Goal: Task Accomplishment & Management: Manage account settings

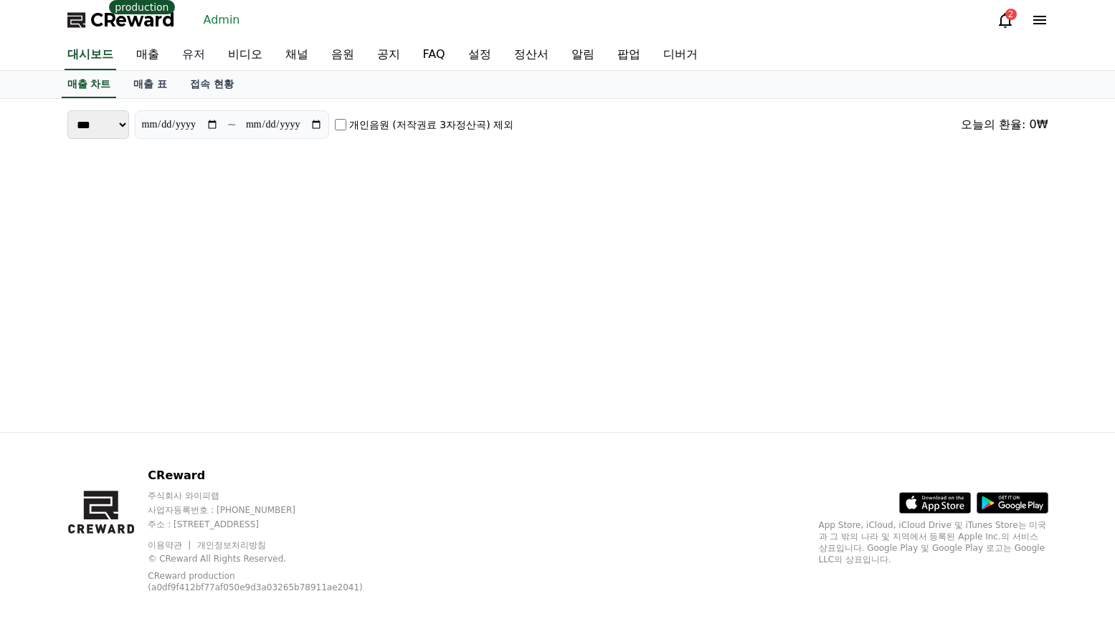
click at [180, 54] on link "유저" at bounding box center [194, 55] width 46 height 30
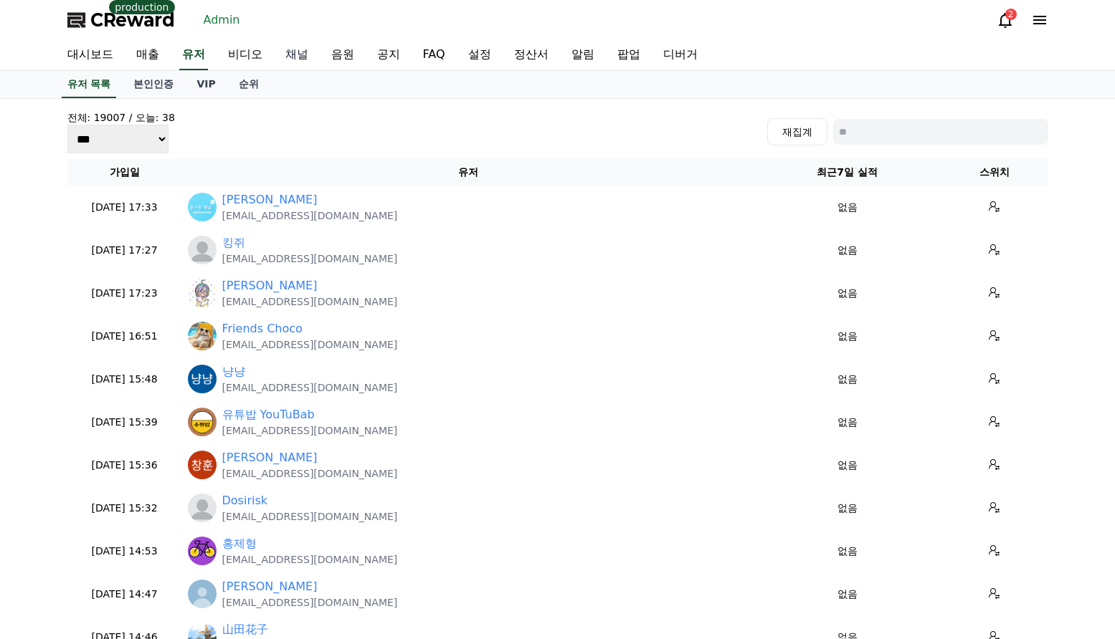
click at [301, 60] on link "채널" at bounding box center [297, 55] width 46 height 30
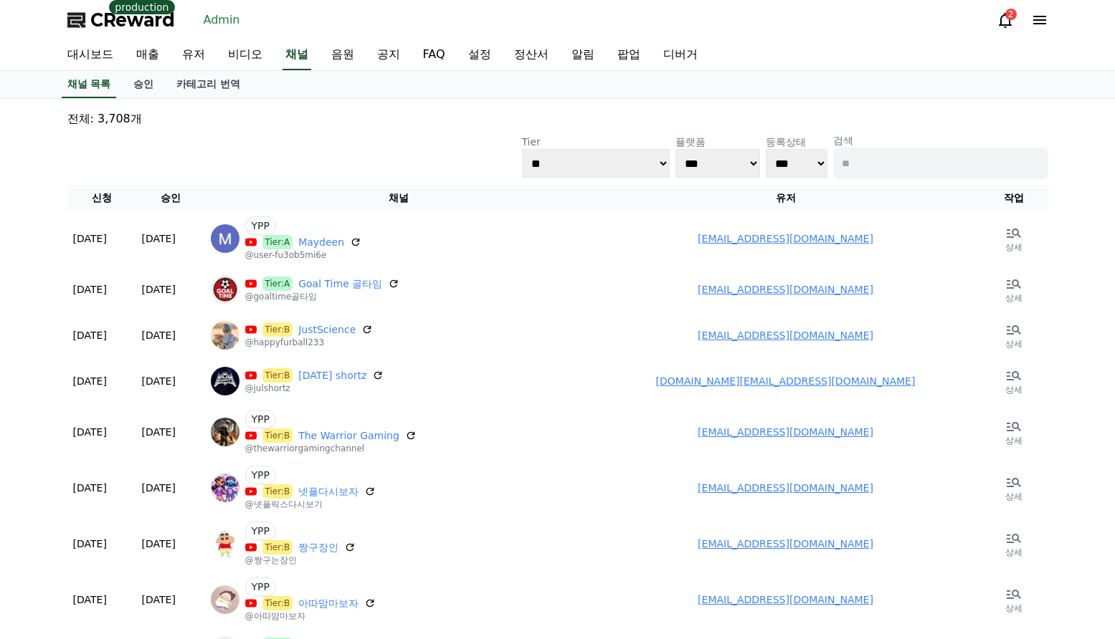
drag, startPoint x: 877, startPoint y: 160, endPoint x: 498, endPoint y: 104, distance: 383.2
click at [874, 160] on input at bounding box center [940, 164] width 215 height 32
drag, startPoint x: 202, startPoint y: 49, endPoint x: 296, endPoint y: 67, distance: 95.6
click at [203, 49] on link "유저" at bounding box center [194, 55] width 46 height 30
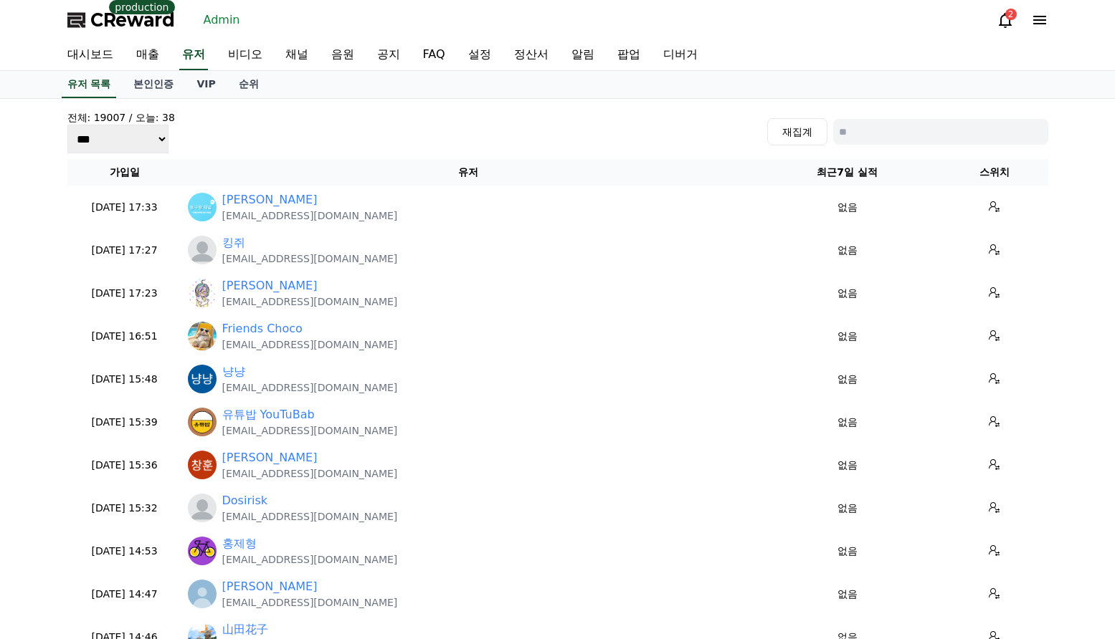
click at [877, 131] on input at bounding box center [940, 132] width 215 height 26
paste input "**********"
type input "**********"
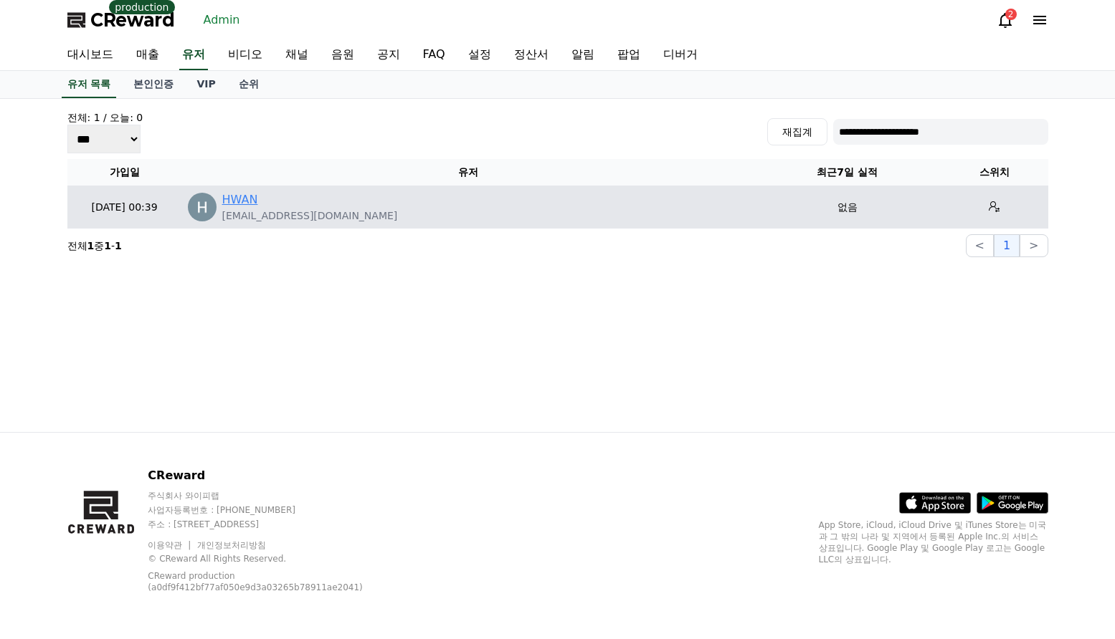
click at [235, 196] on link "HWAN" at bounding box center [240, 199] width 36 height 17
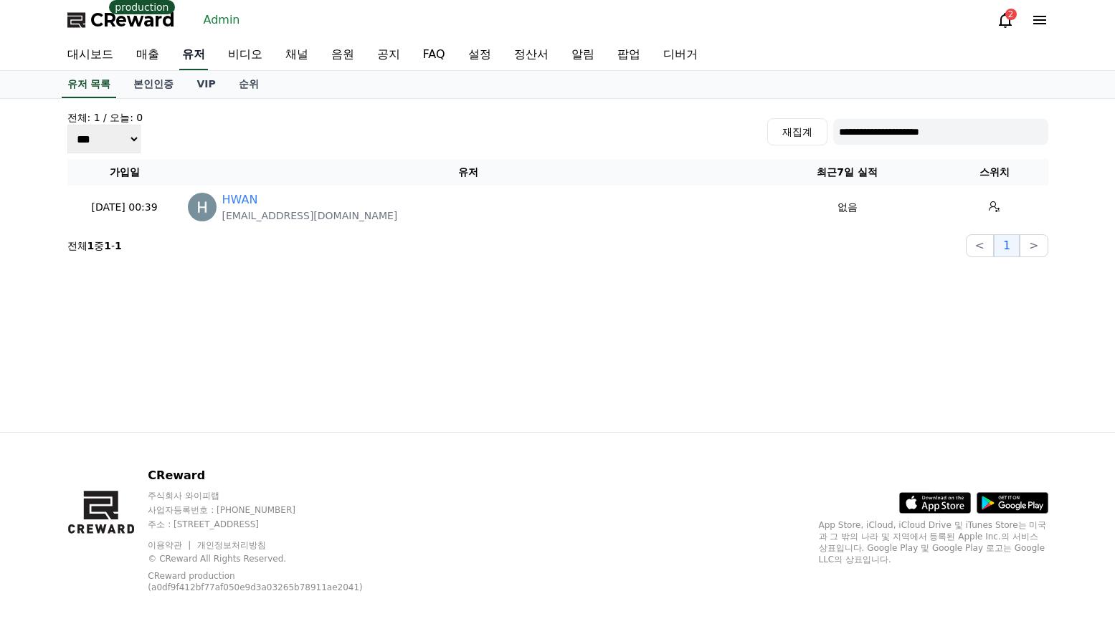
click at [204, 56] on link "유저" at bounding box center [193, 55] width 29 height 30
click at [298, 57] on link "채널" at bounding box center [297, 55] width 46 height 30
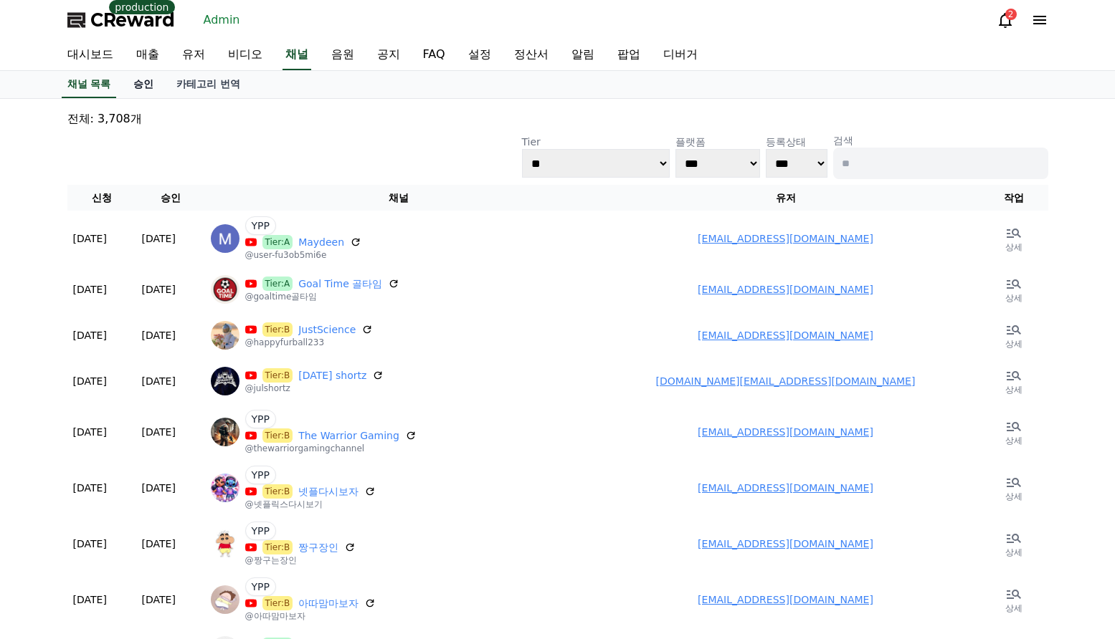
click at [150, 87] on link "승인" at bounding box center [143, 84] width 43 height 27
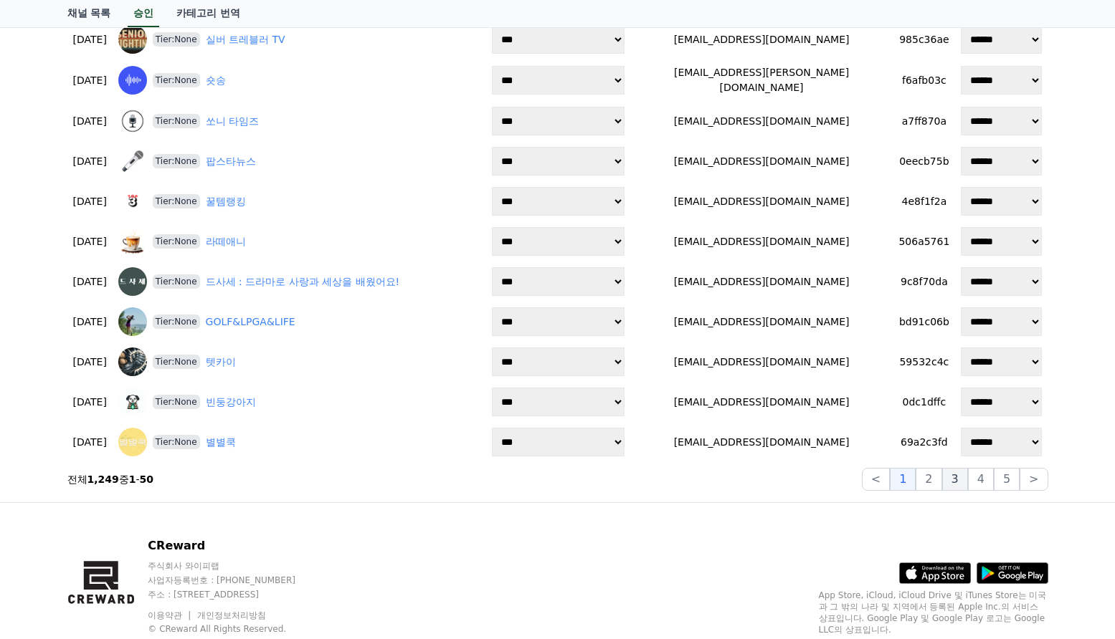
click at [953, 470] on button "3" at bounding box center [955, 479] width 26 height 23
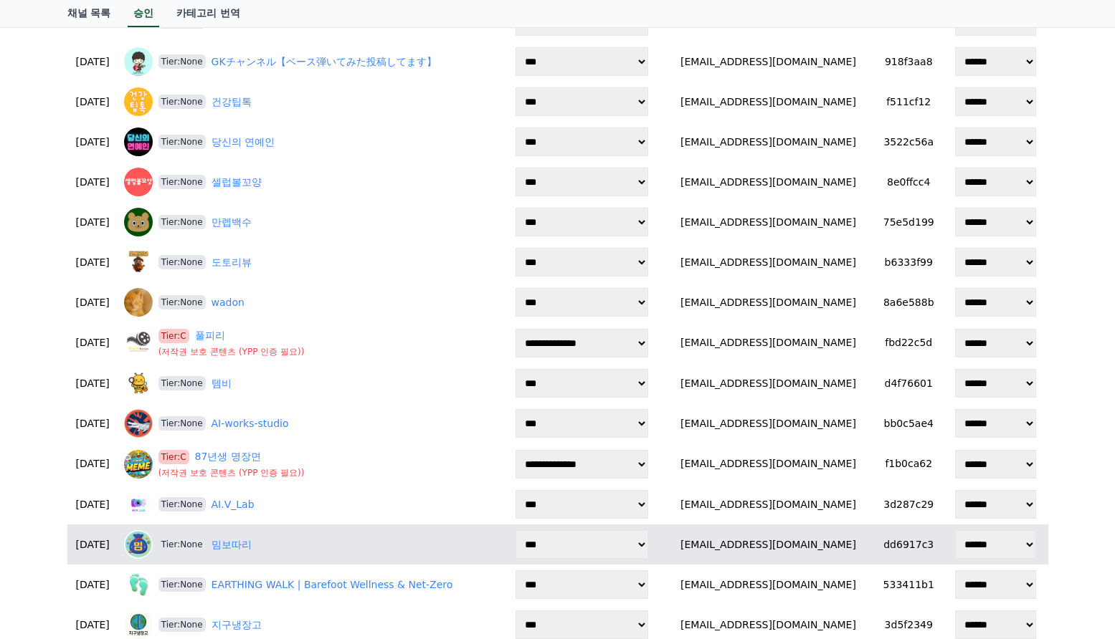
scroll to position [1435, 0]
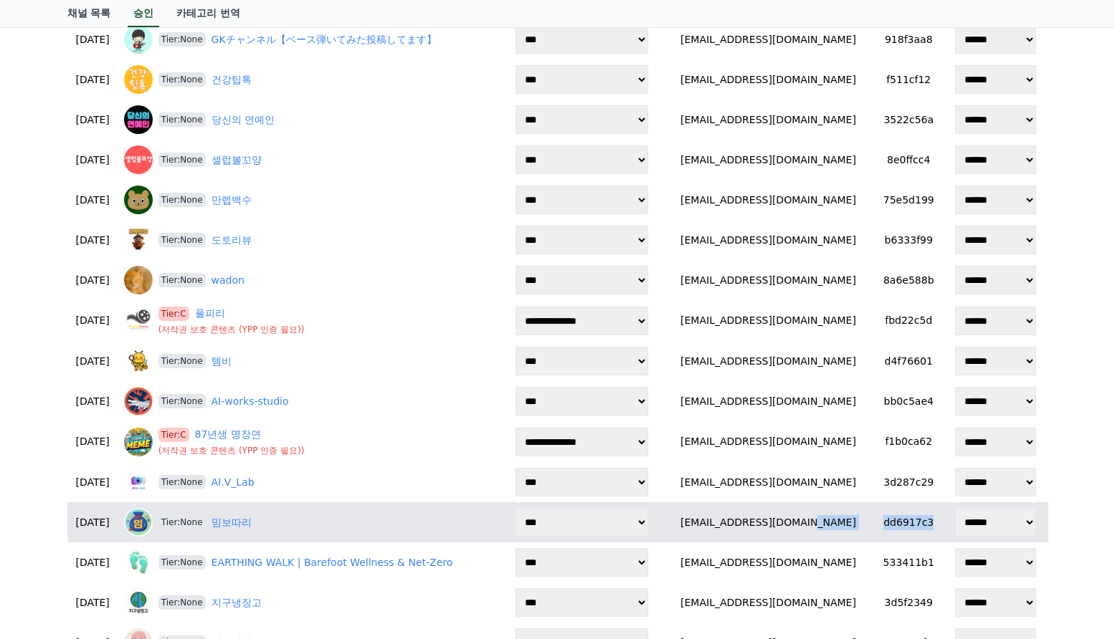
drag, startPoint x: 870, startPoint y: 518, endPoint x: 936, endPoint y: 525, distance: 66.3
click at [936, 525] on tr "**********" at bounding box center [557, 522] width 980 height 40
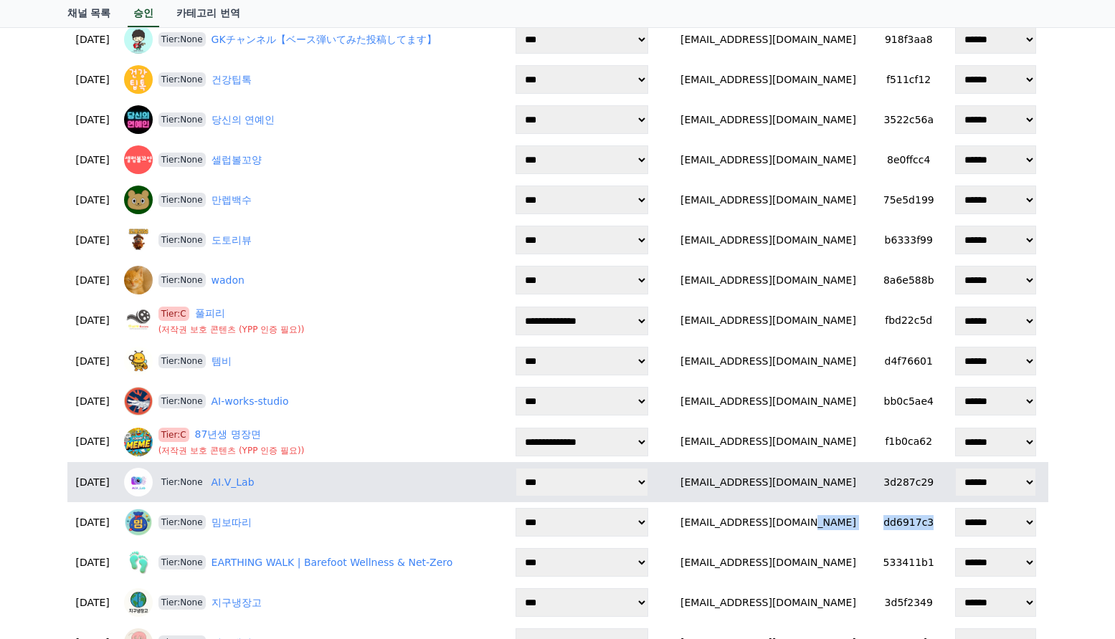
copy tr "dd6917c3"
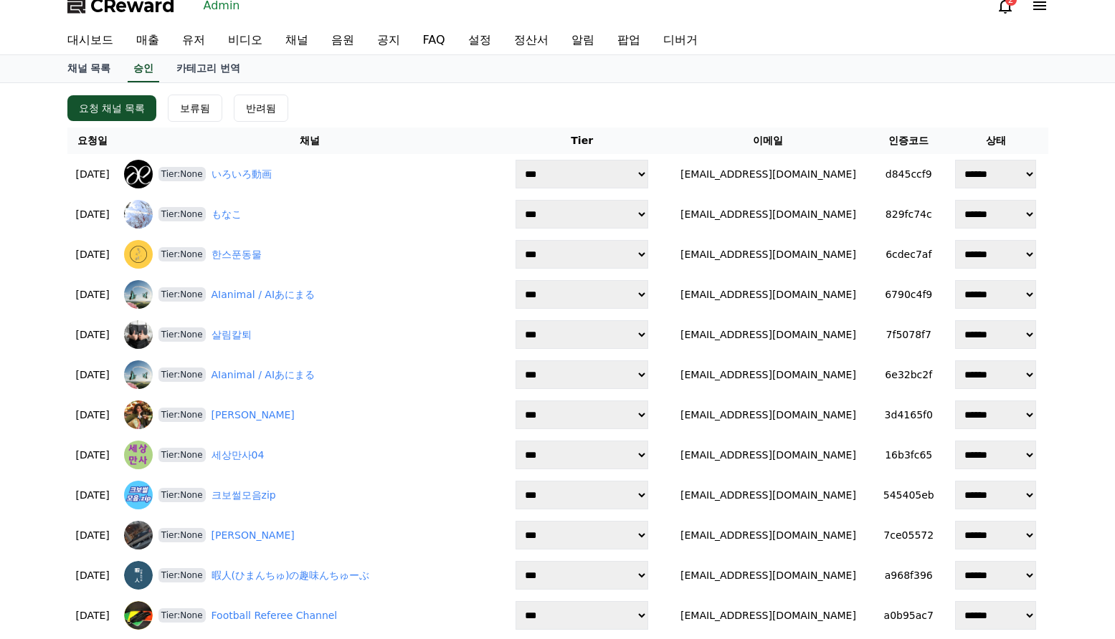
scroll to position [0, 0]
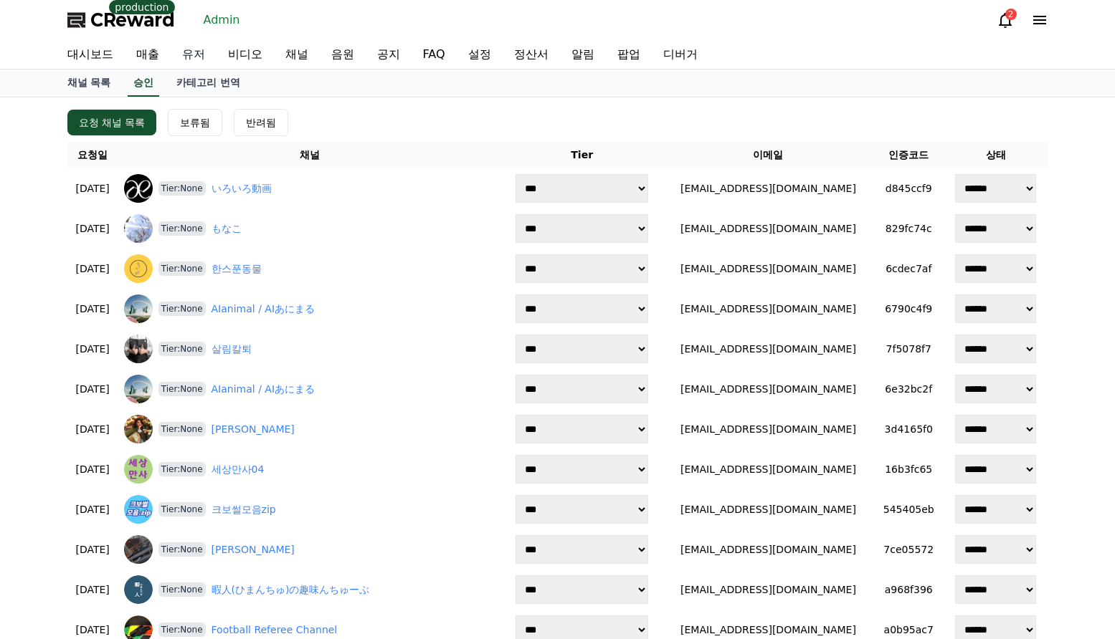
click at [199, 49] on link "유저" at bounding box center [194, 54] width 46 height 29
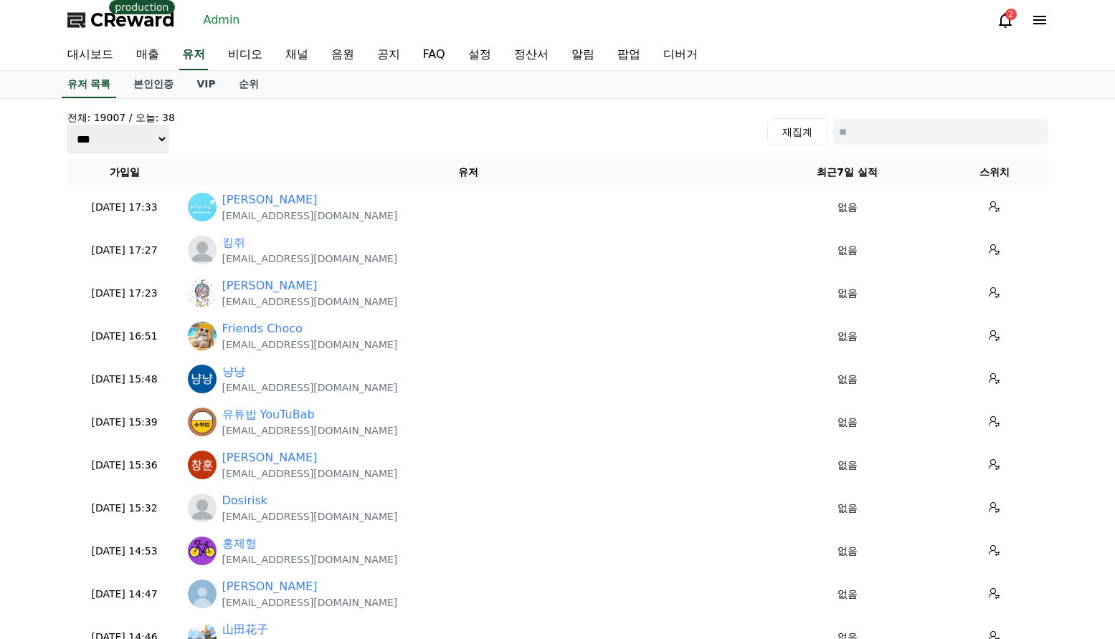
click at [890, 135] on input at bounding box center [940, 132] width 215 height 26
paste input "**********"
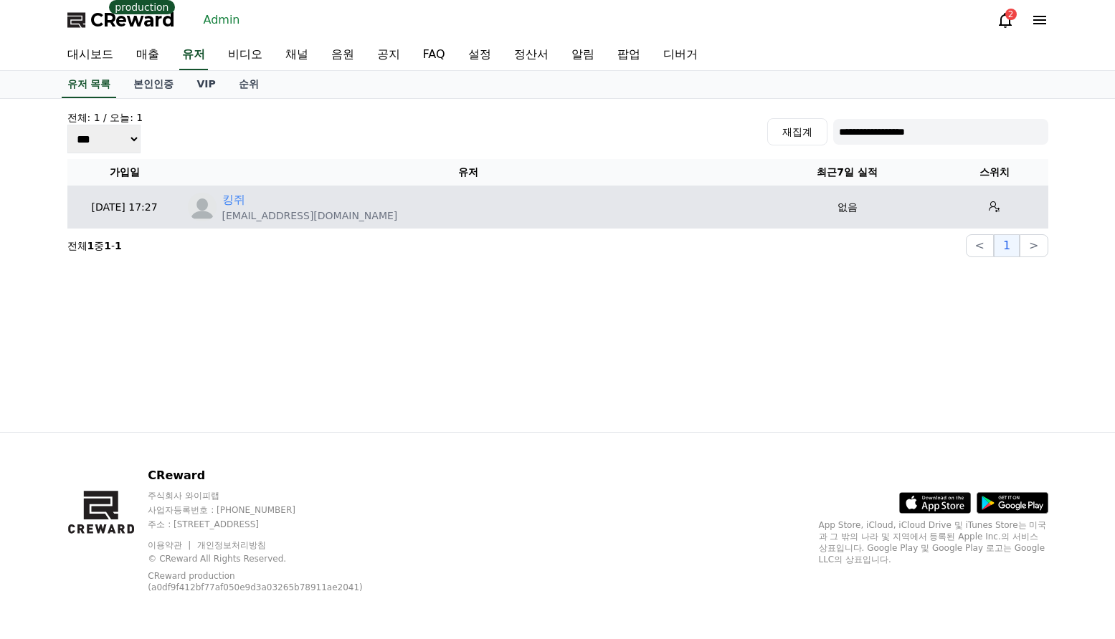
click at [233, 211] on p "wlgks339@naver.com" at bounding box center [310, 216] width 176 height 14
click at [242, 208] on link "킹쥐" at bounding box center [233, 199] width 23 height 17
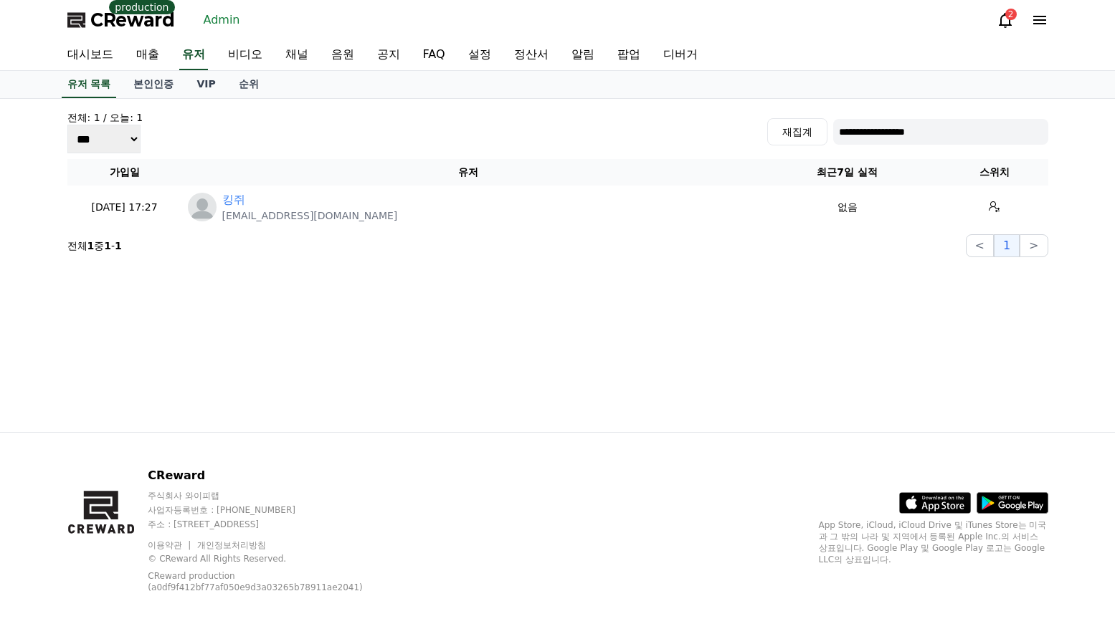
click at [901, 126] on input "**********" at bounding box center [940, 132] width 215 height 26
paste input
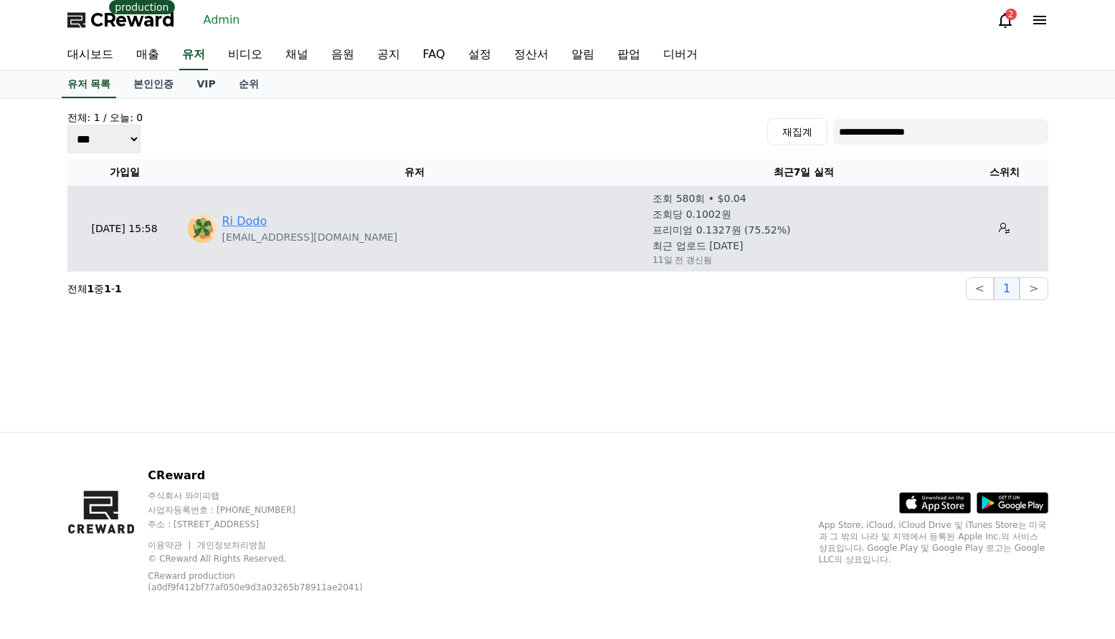
click at [256, 218] on link "Ri Dodo" at bounding box center [244, 221] width 45 height 17
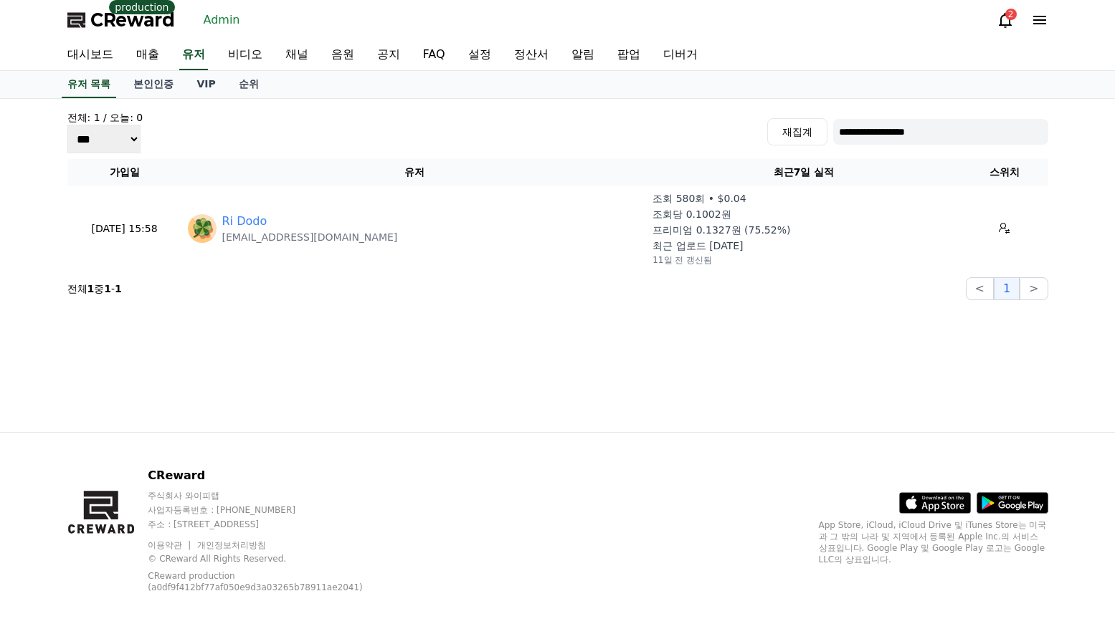
click at [842, 133] on input "**********" at bounding box center [940, 132] width 215 height 26
paste input "*****"
type input "**********"
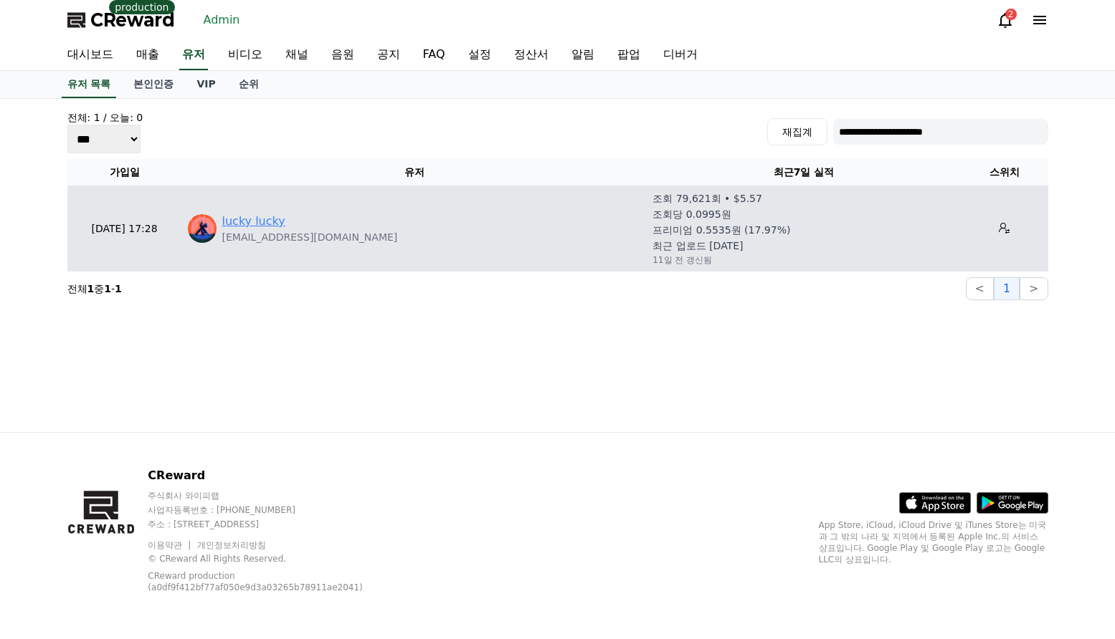
click at [251, 220] on link "lucky lucky" at bounding box center [253, 221] width 63 height 17
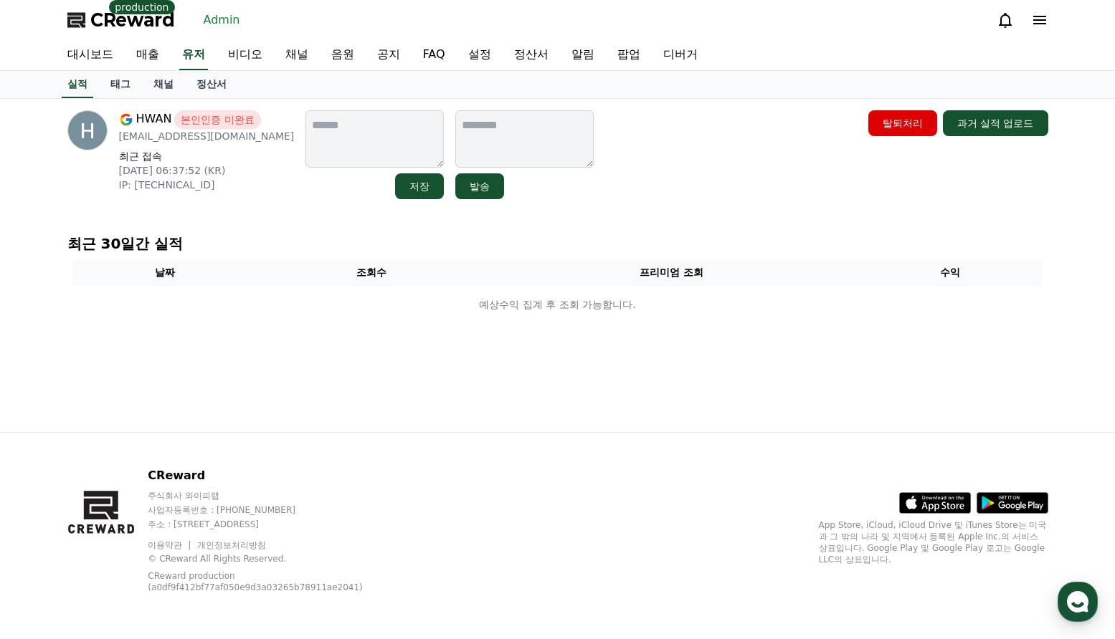
click at [158, 89] on link "채널" at bounding box center [163, 84] width 43 height 27
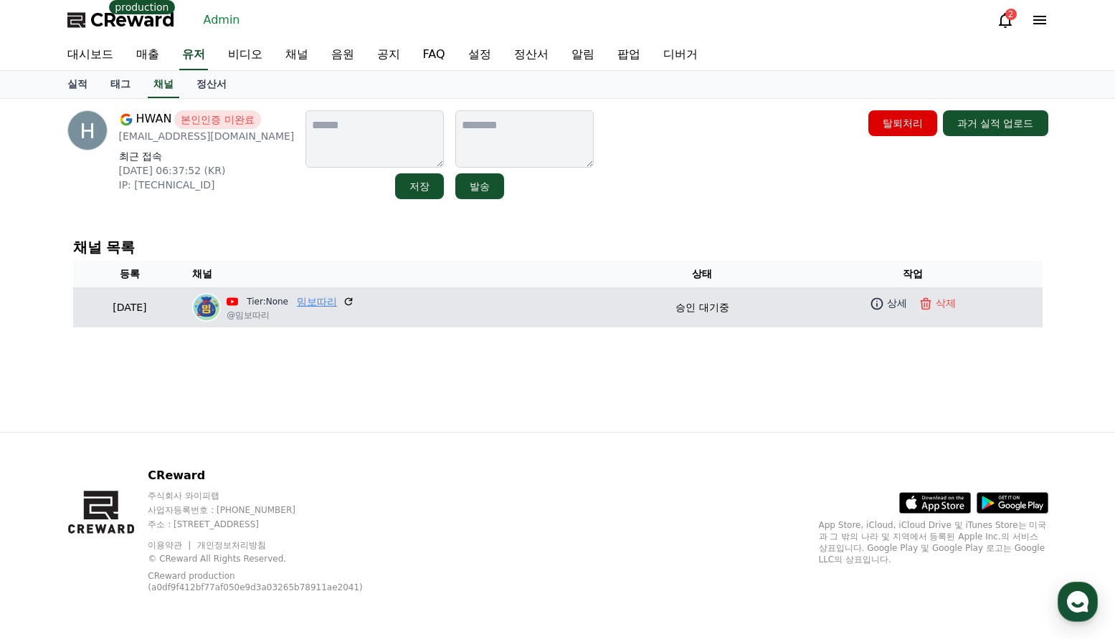
click at [336, 298] on link "밈보따리" at bounding box center [317, 302] width 40 height 15
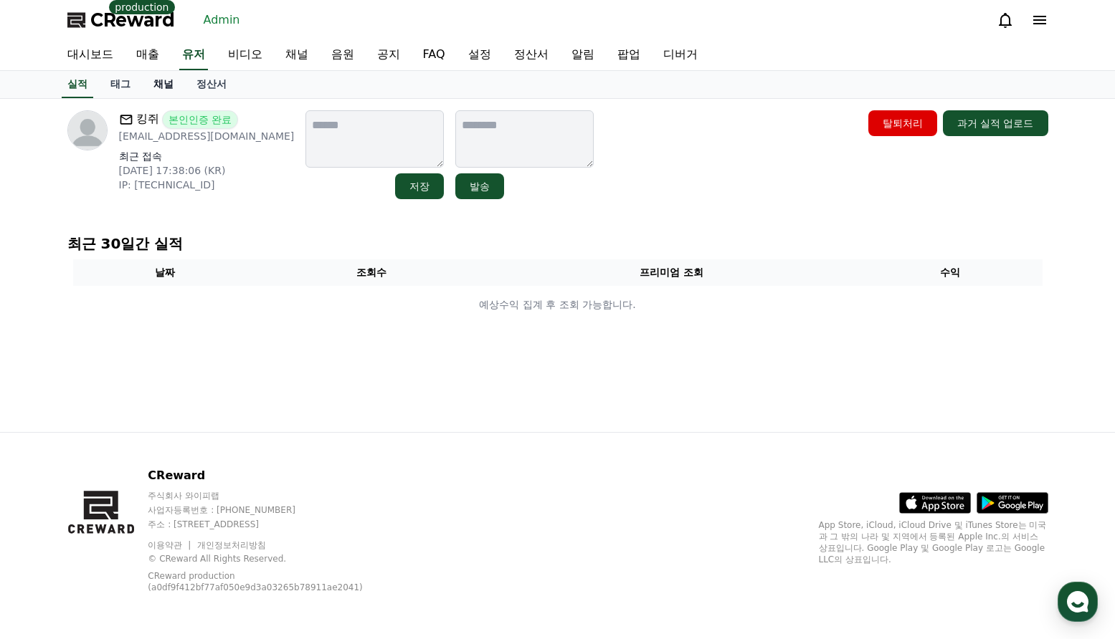
click at [169, 84] on link "채널" at bounding box center [163, 84] width 43 height 27
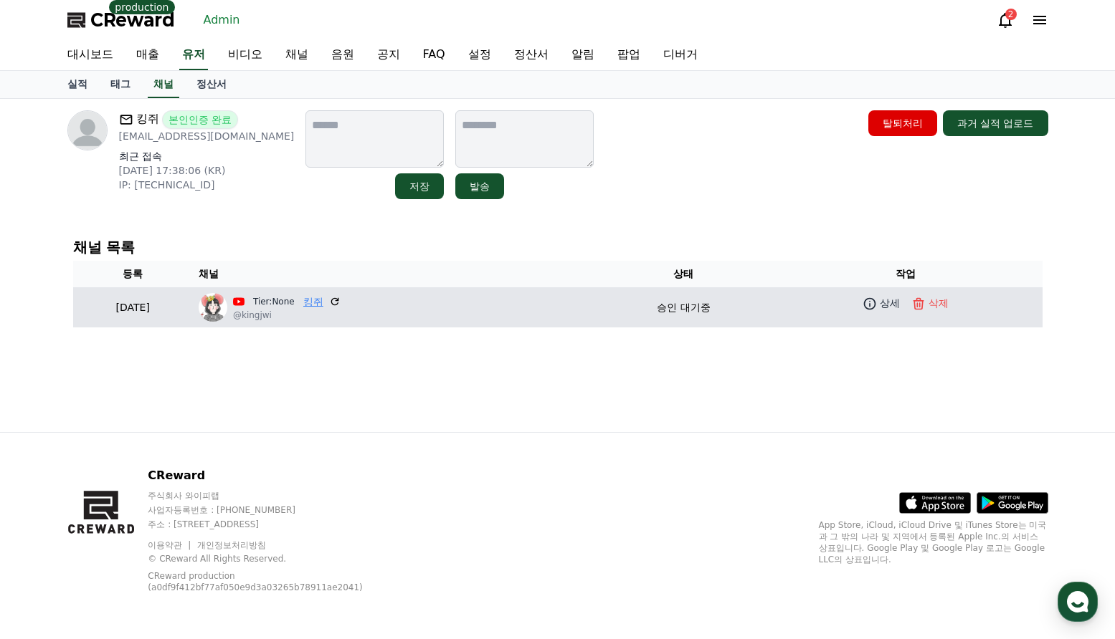
drag, startPoint x: 352, startPoint y: 286, endPoint x: 358, endPoint y: 295, distance: 11.3
click at [353, 290] on table "등록 채널 상태 작업 2025-10-10 10-10 Tier:None 킹쥐 @kingjwi 승인 대기중 상세 삭제" at bounding box center [557, 294] width 969 height 67
click at [323, 295] on link "킹쥐" at bounding box center [313, 302] width 20 height 15
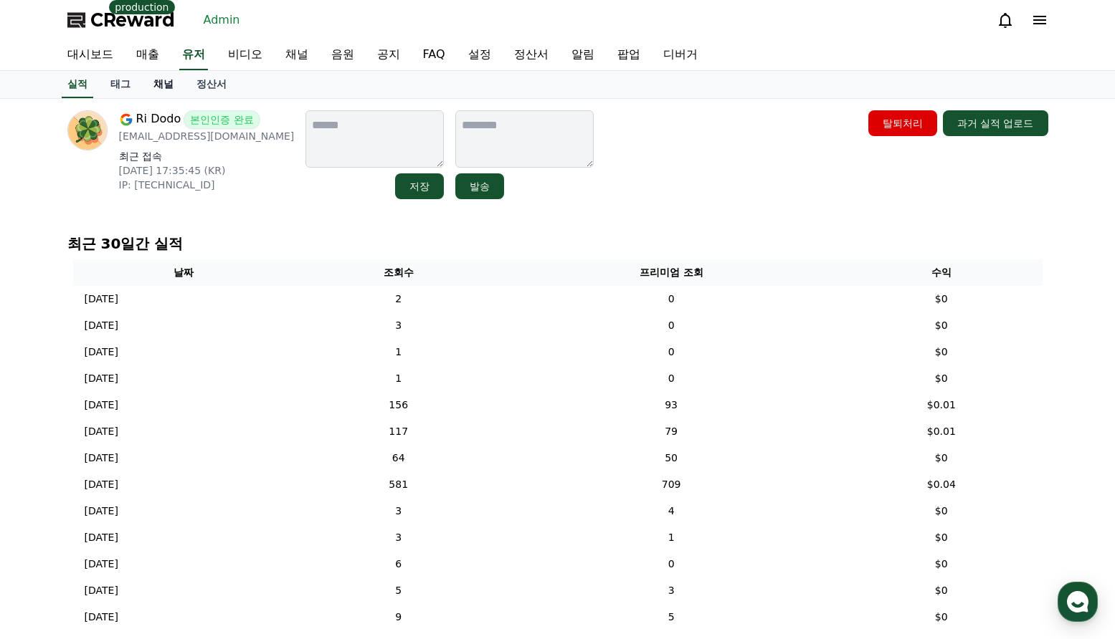
click at [160, 82] on link "채널" at bounding box center [163, 84] width 43 height 27
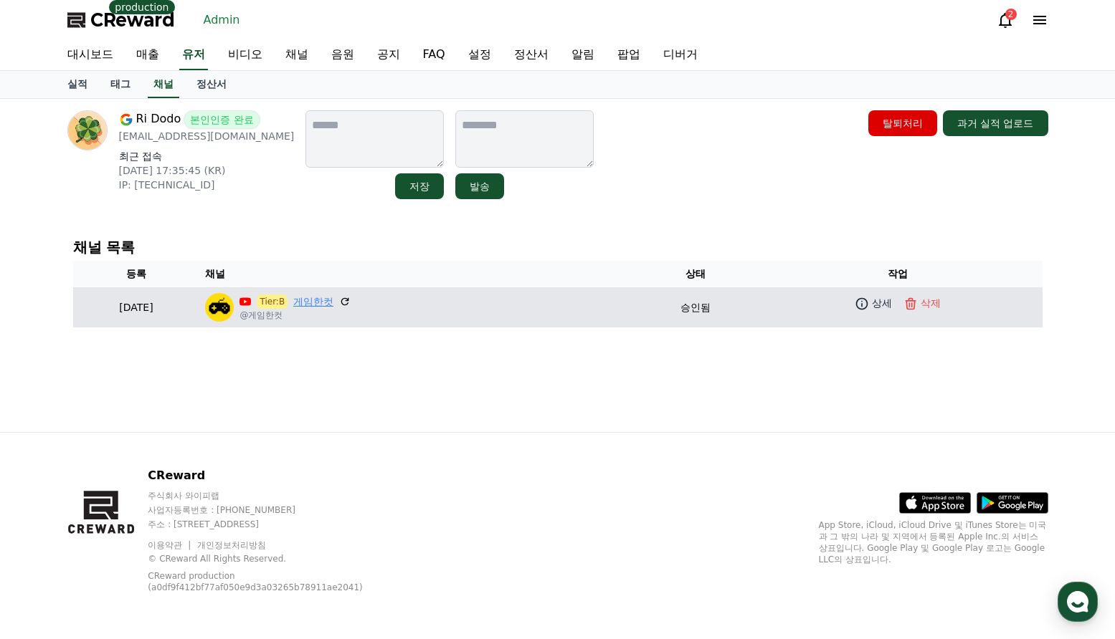
click at [333, 307] on link "게임한컷" at bounding box center [313, 302] width 40 height 15
click at [869, 306] on icon at bounding box center [861, 304] width 14 height 14
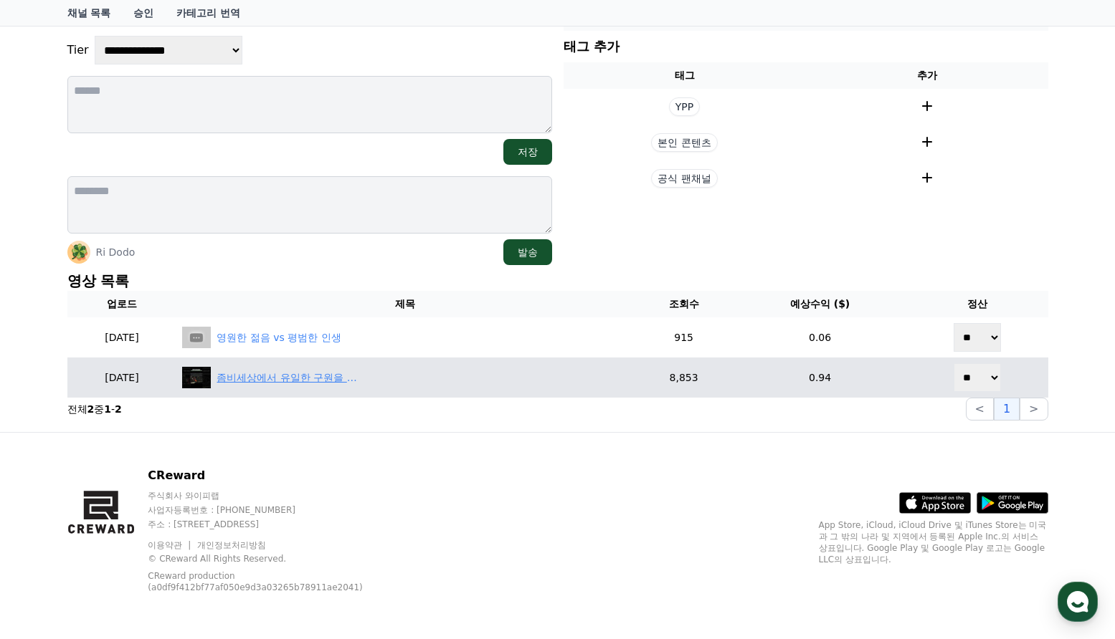
click at [330, 383] on div "좀비세상에서 유일한 구원을 얻을수 있는길" at bounding box center [287, 378] width 143 height 15
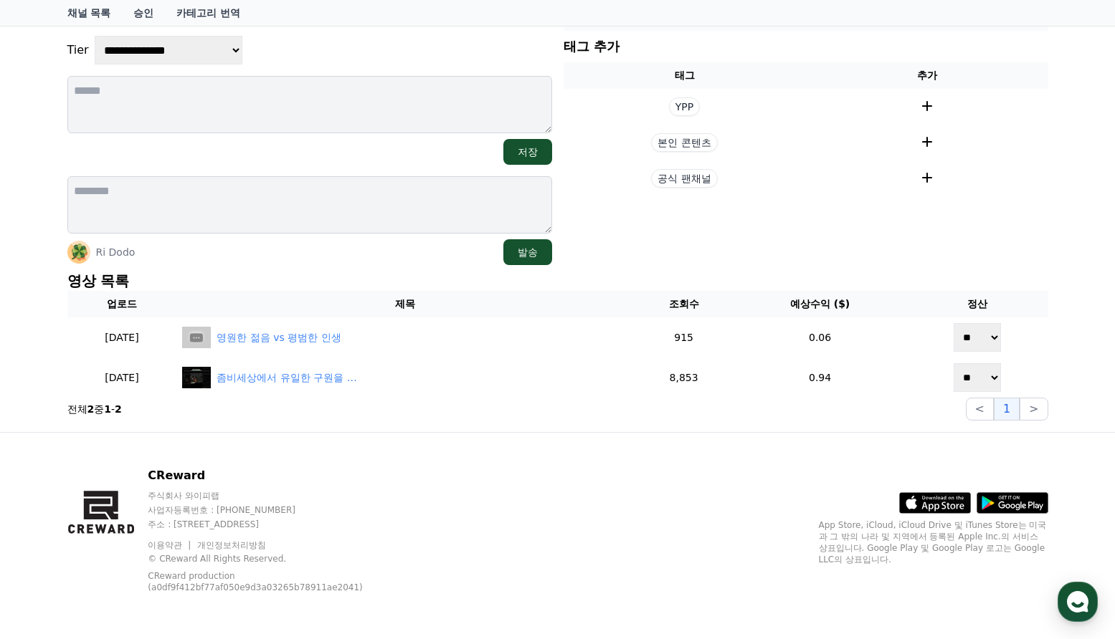
click at [634, 453] on div "CReward 주식회사 와이피랩 사업자등록번호 : [PHONE_NUMBER] 주소 : [STREET_ADDRESS] 이용약관 개인정보처리방침 …" at bounding box center [557, 536] width 1003 height 206
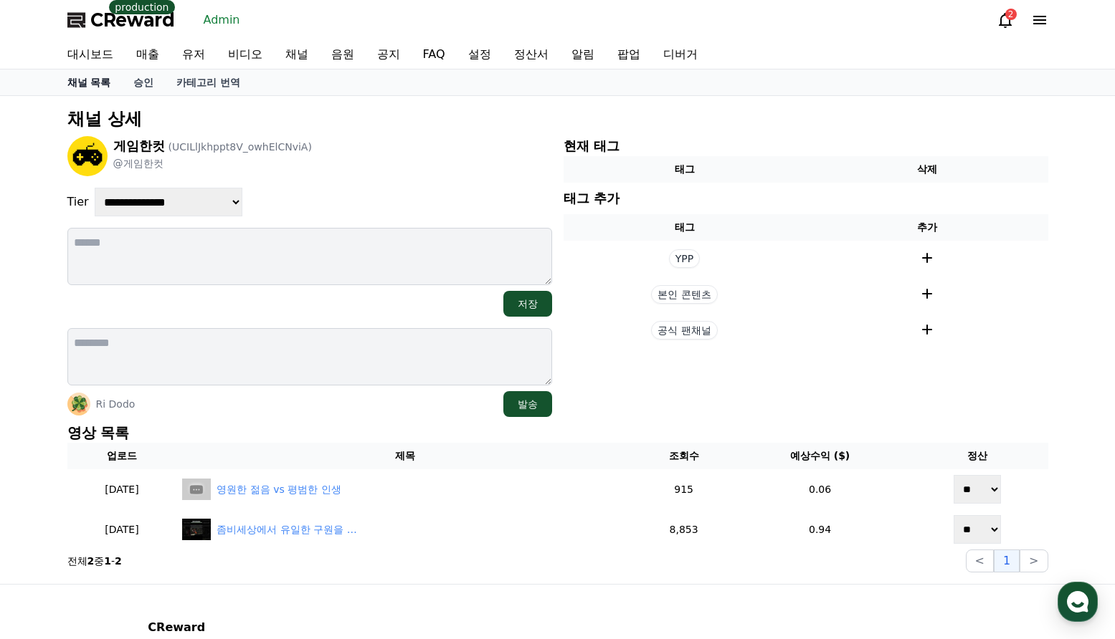
click at [95, 85] on link "채널 목록" at bounding box center [89, 83] width 67 height 26
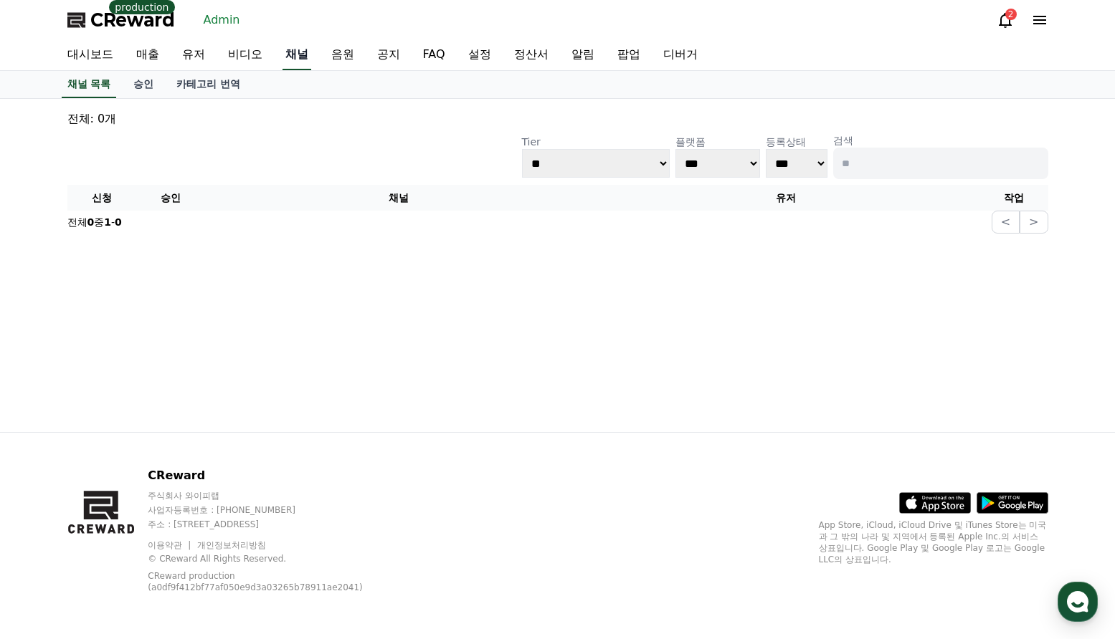
click at [289, 59] on link "채널" at bounding box center [296, 55] width 29 height 30
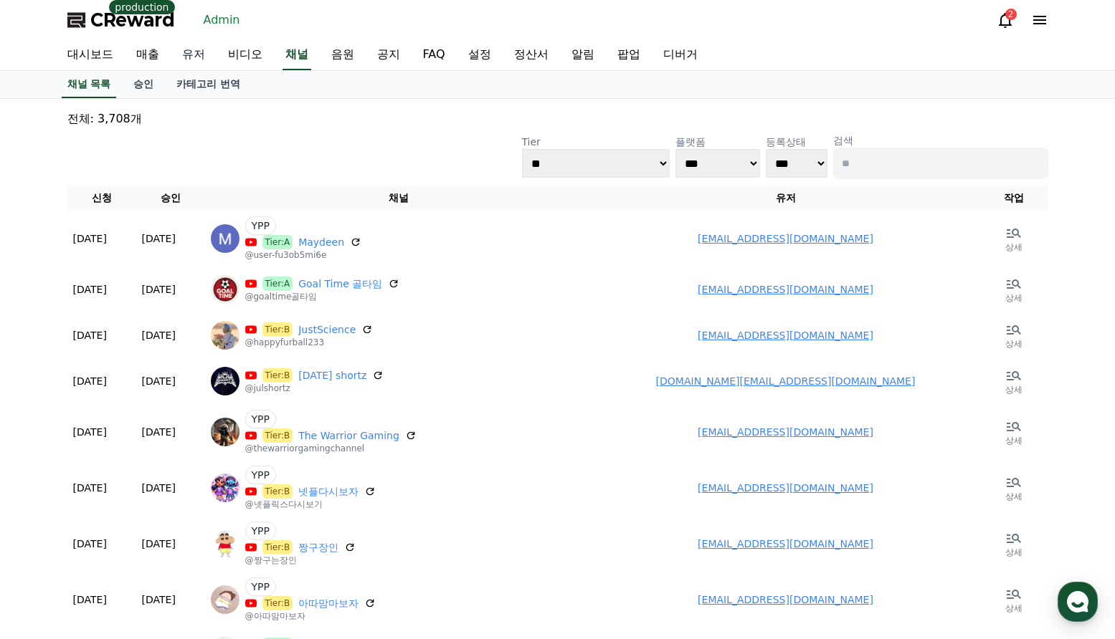
click at [185, 56] on link "유저" at bounding box center [194, 55] width 46 height 30
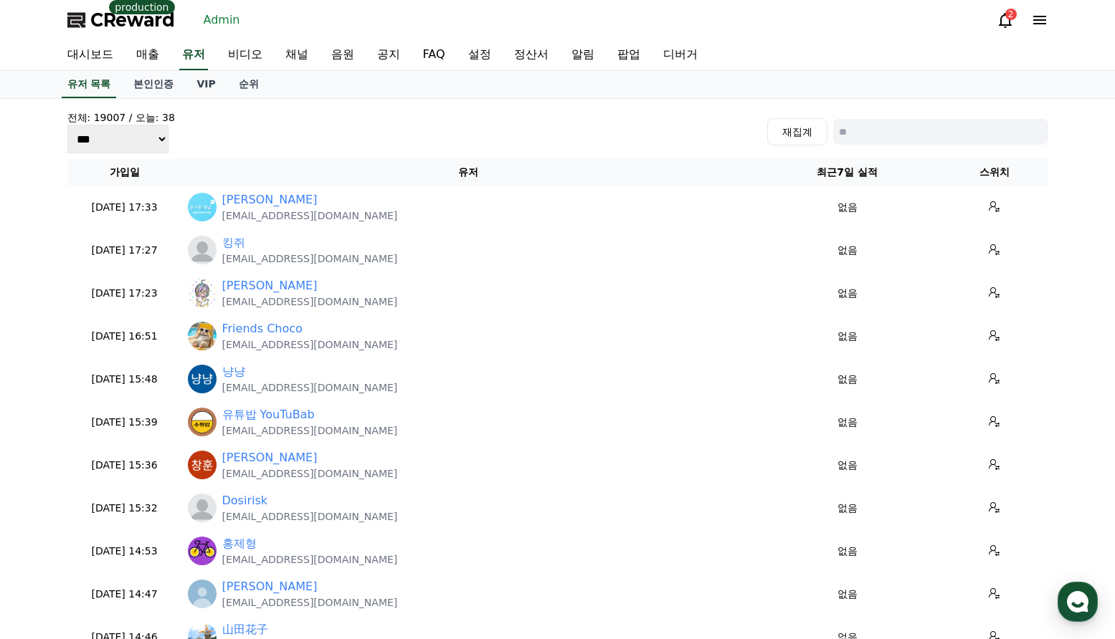
drag, startPoint x: 889, startPoint y: 140, endPoint x: 874, endPoint y: 133, distance: 16.4
click at [888, 140] on input at bounding box center [940, 132] width 215 height 26
paste input "**********"
type input "**********"
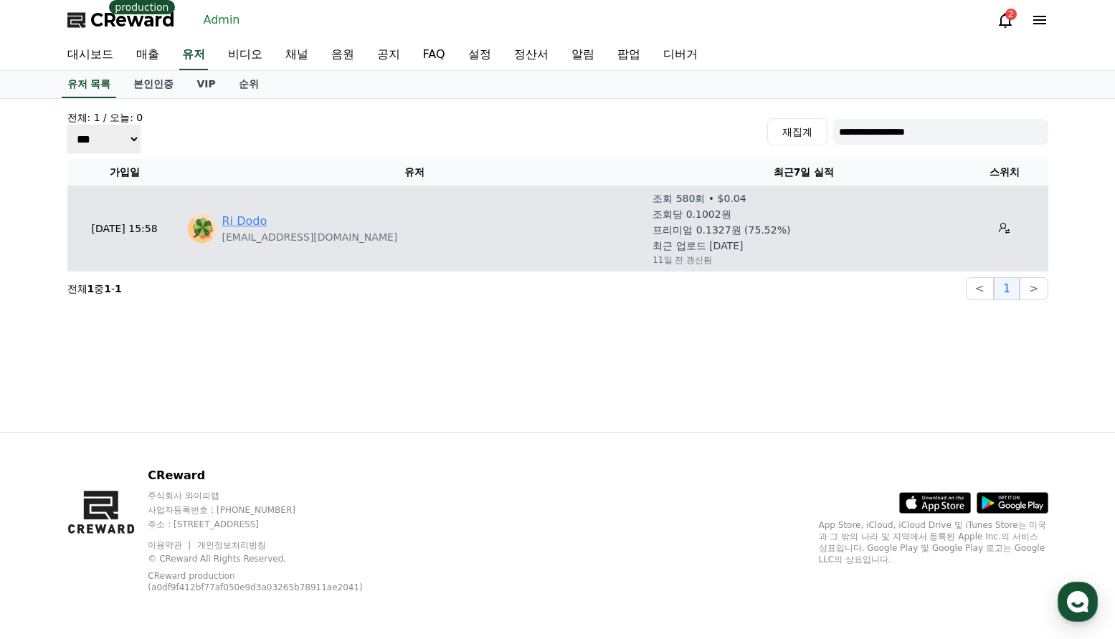
click at [247, 222] on link "Ri Dodo" at bounding box center [244, 221] width 45 height 17
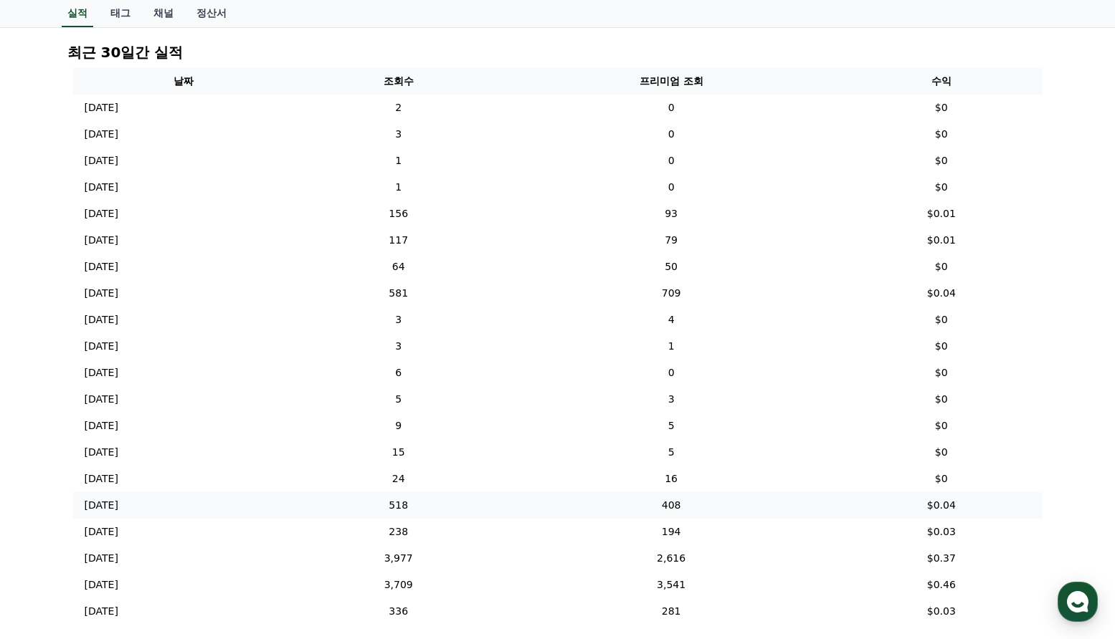
scroll to position [43, 0]
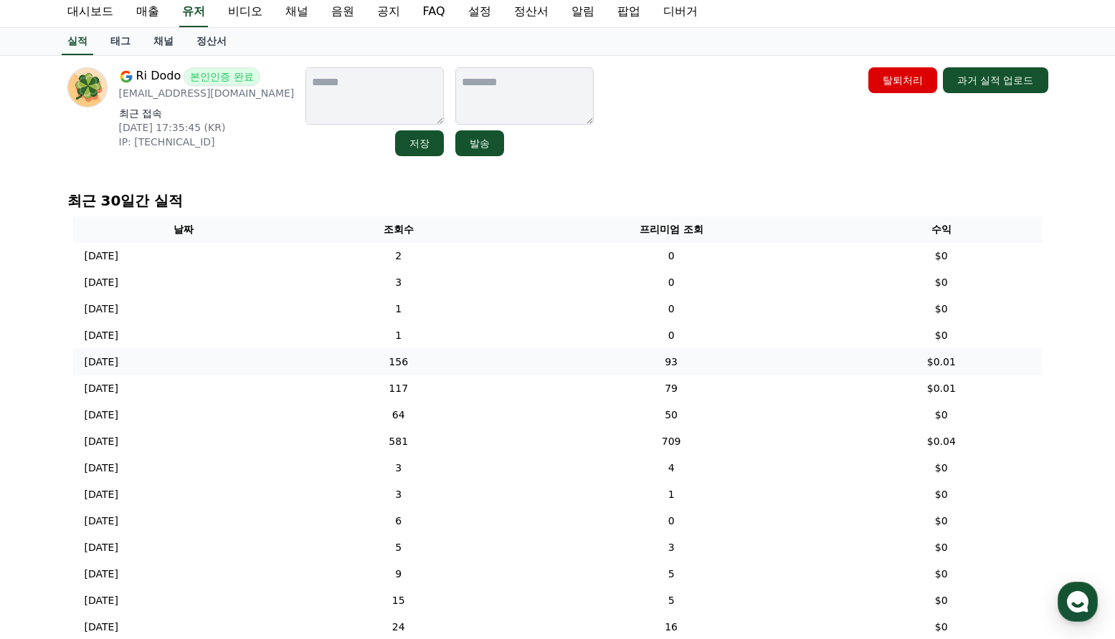
click at [487, 358] on td "156" at bounding box center [398, 362] width 207 height 27
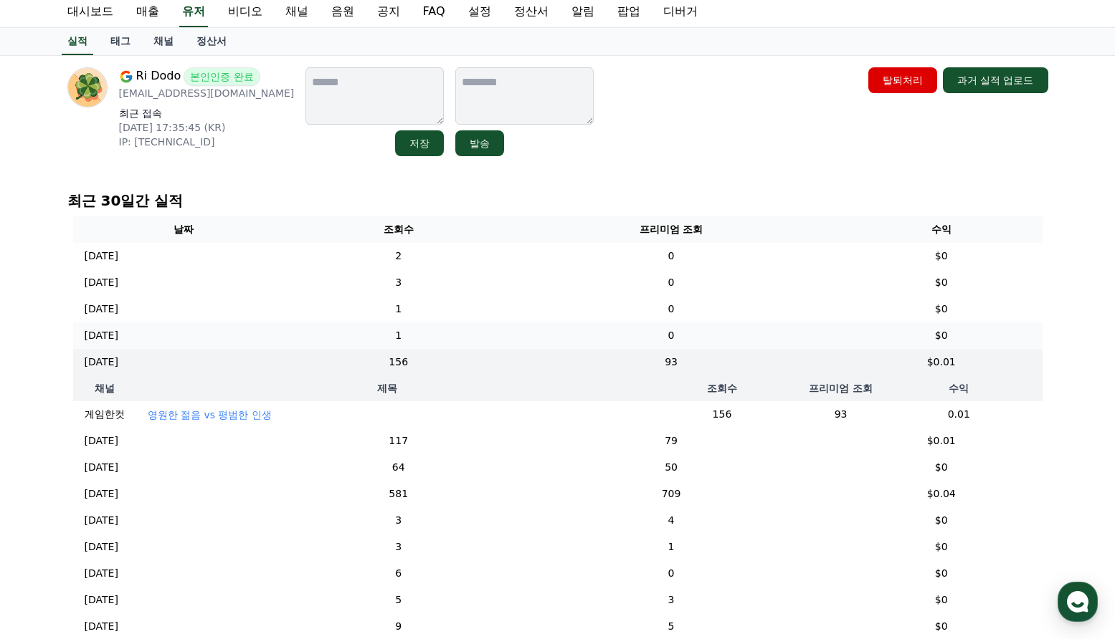
click at [502, 338] on td "1" at bounding box center [398, 336] width 207 height 27
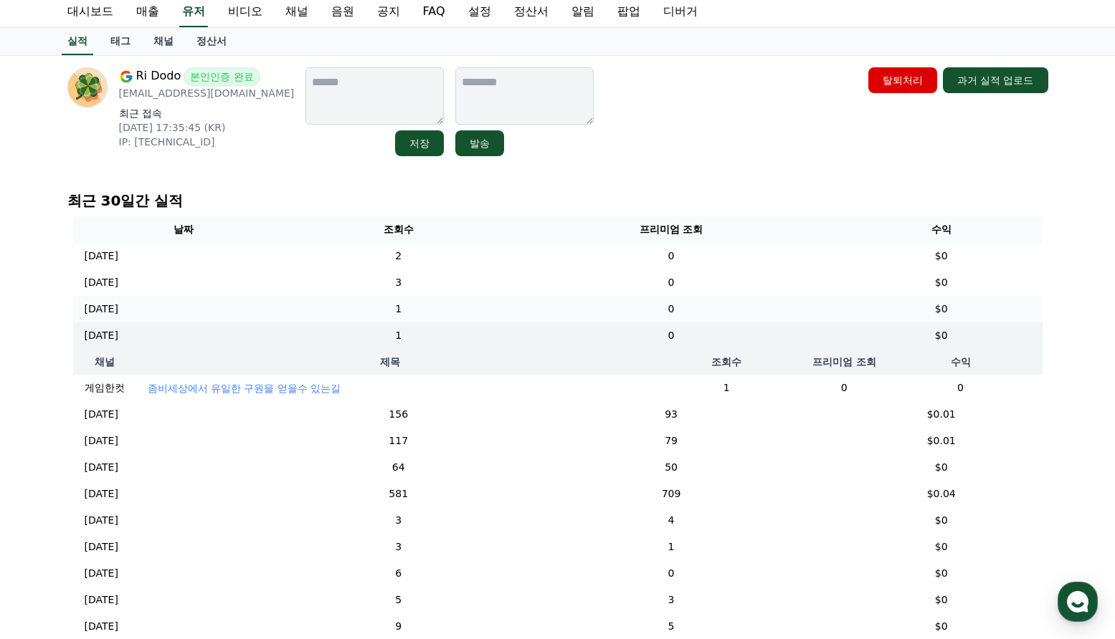
click at [502, 303] on td "1" at bounding box center [398, 309] width 207 height 27
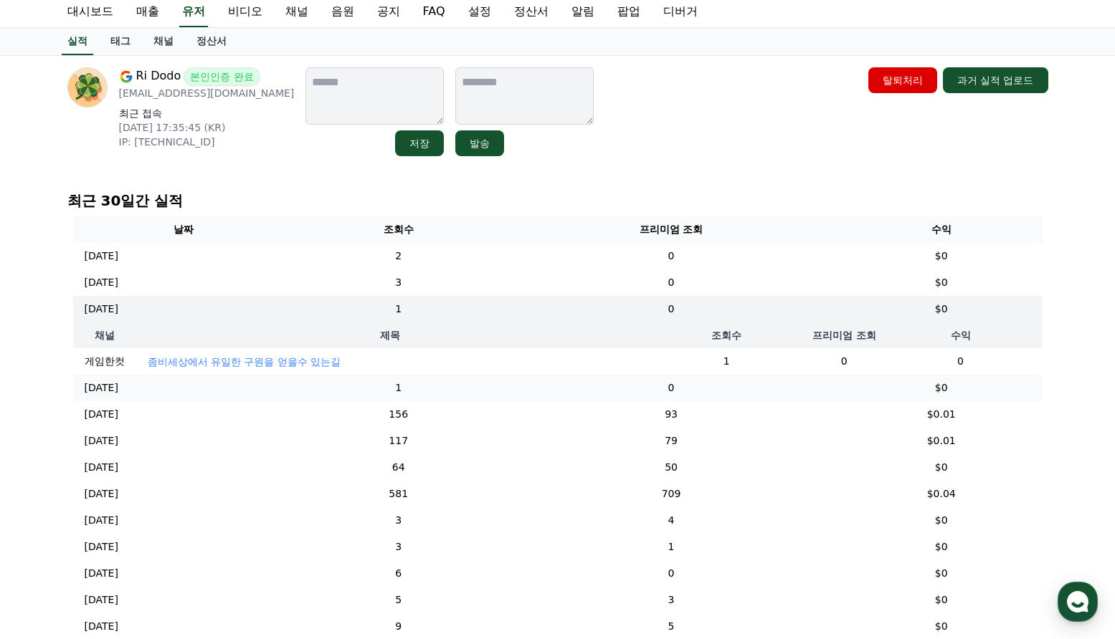
click at [502, 392] on td "1" at bounding box center [398, 388] width 207 height 27
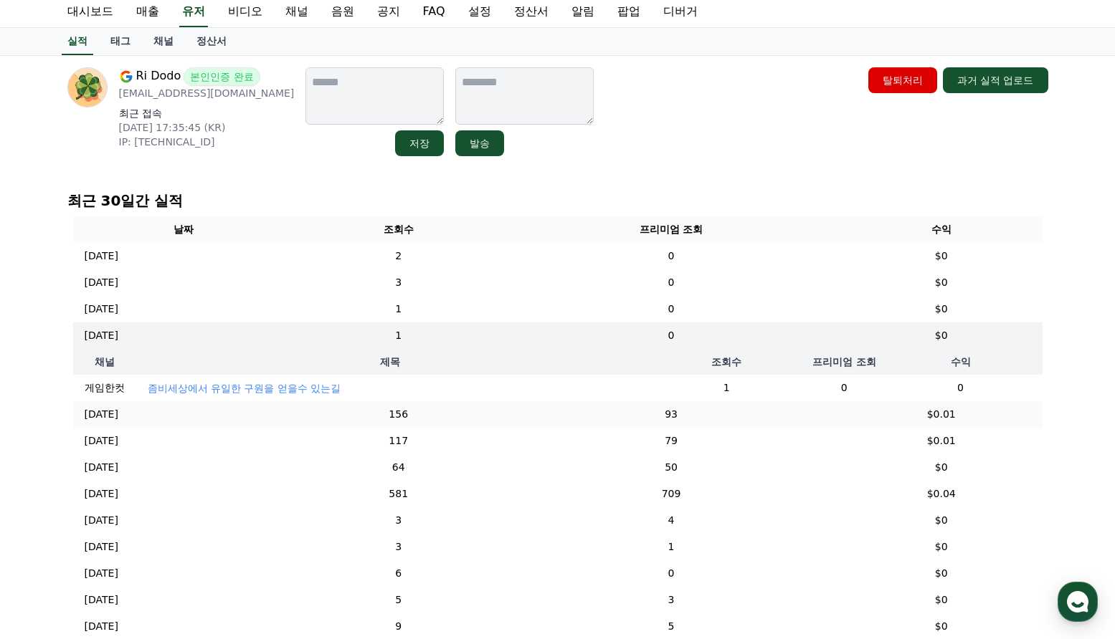
click at [501, 421] on td "156" at bounding box center [398, 414] width 207 height 27
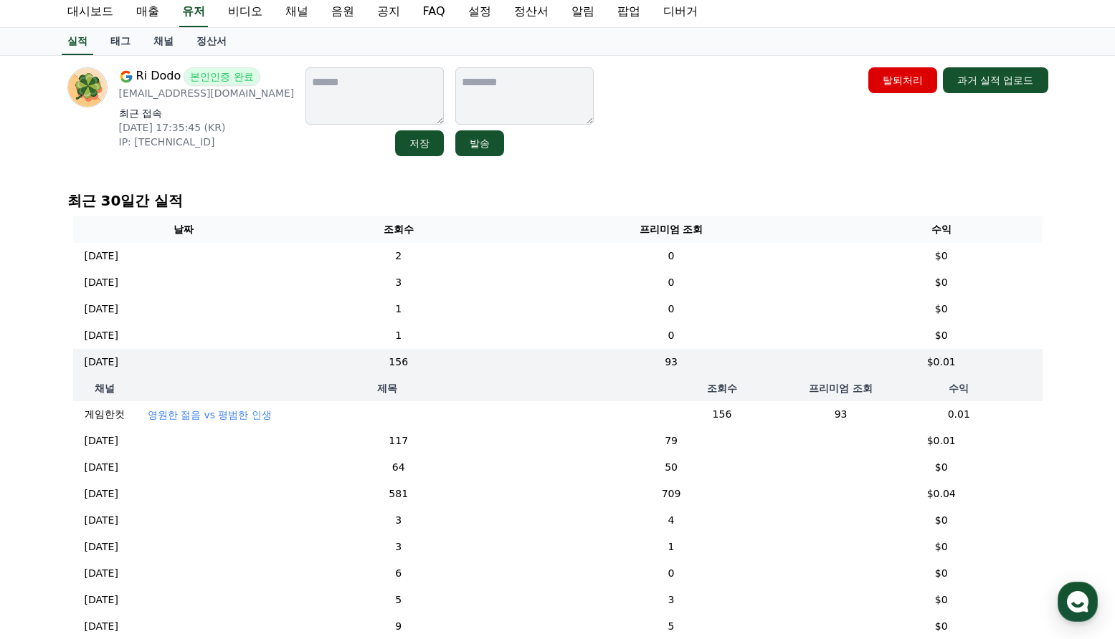
click at [232, 419] on p "영원한 젊음 vs 평범한 인생" at bounding box center [210, 415] width 124 height 14
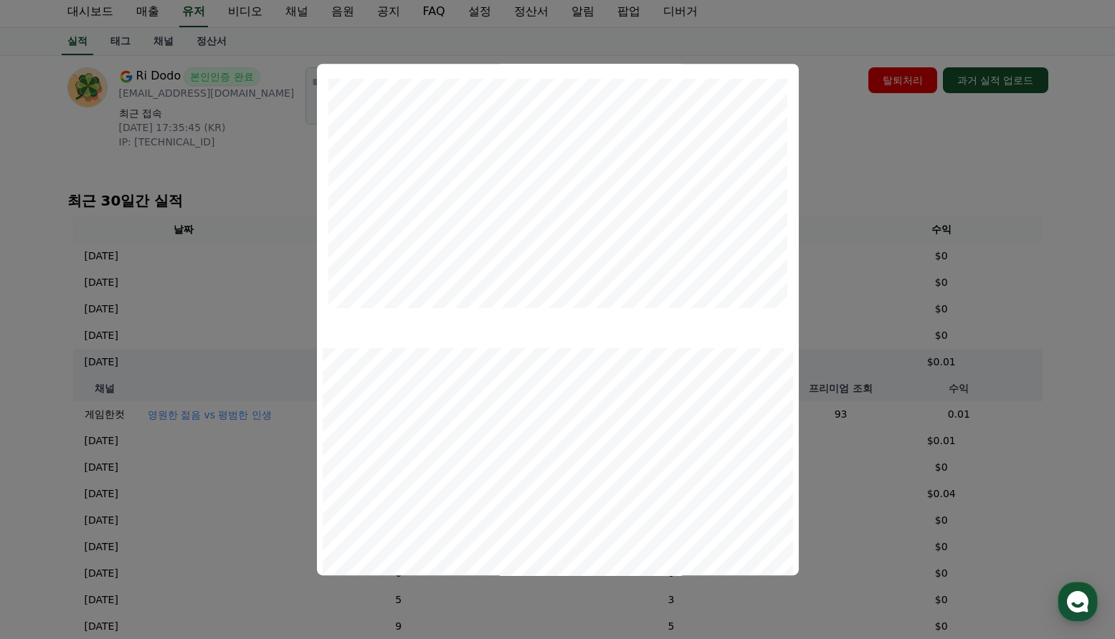
scroll to position [0, 0]
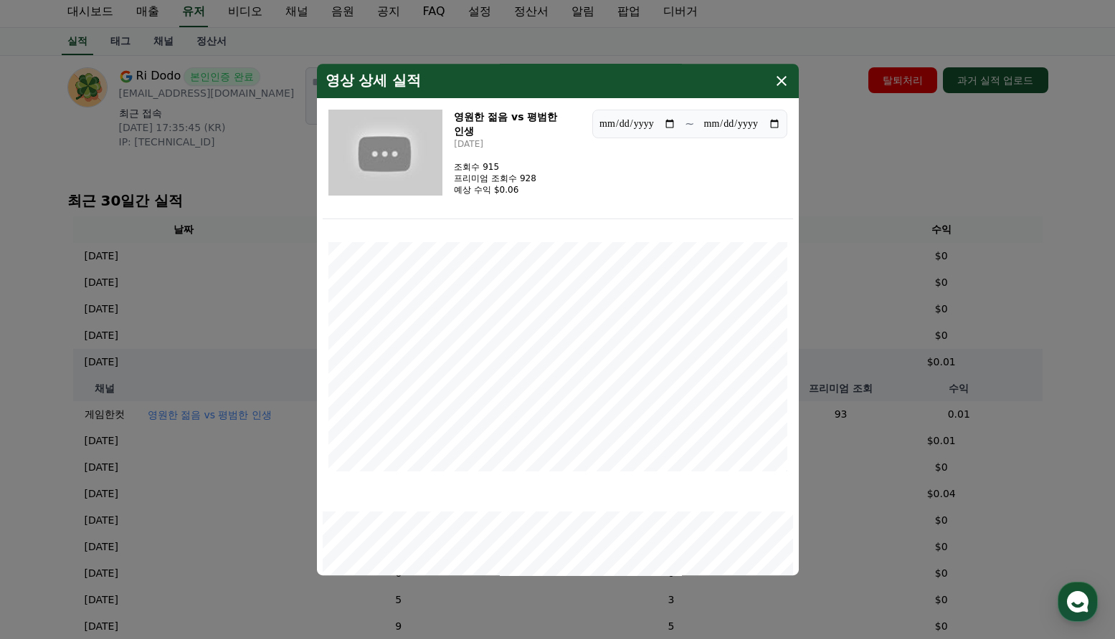
click at [748, 167] on div "**********" at bounding box center [558, 161] width 470 height 115
click at [851, 166] on button "close modal" at bounding box center [557, 319] width 1115 height 639
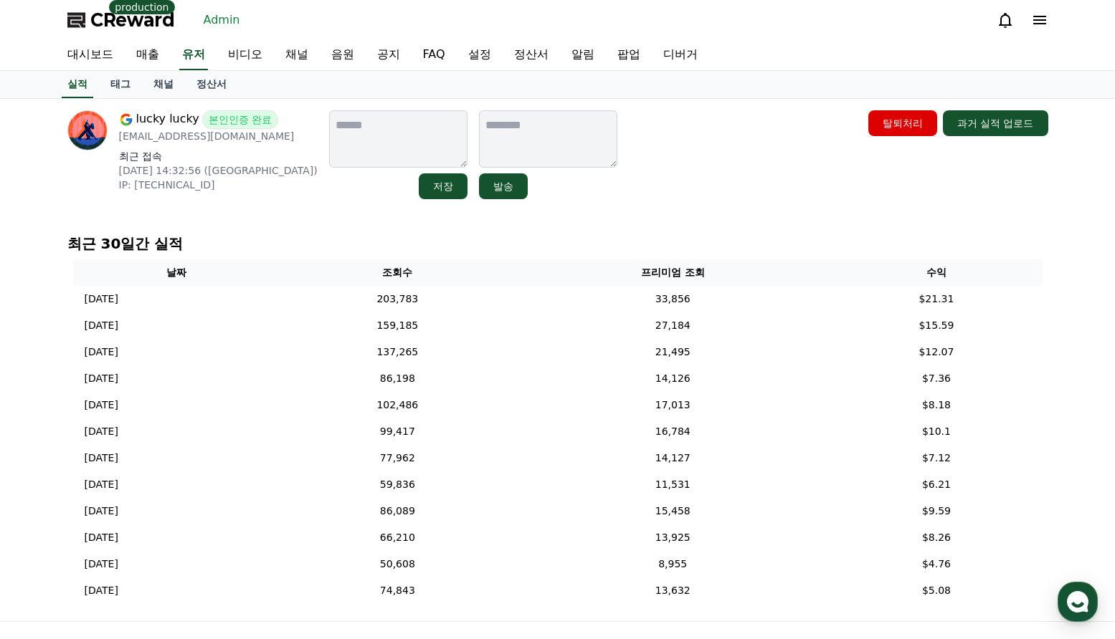
click at [161, 84] on link "채널" at bounding box center [163, 84] width 43 height 27
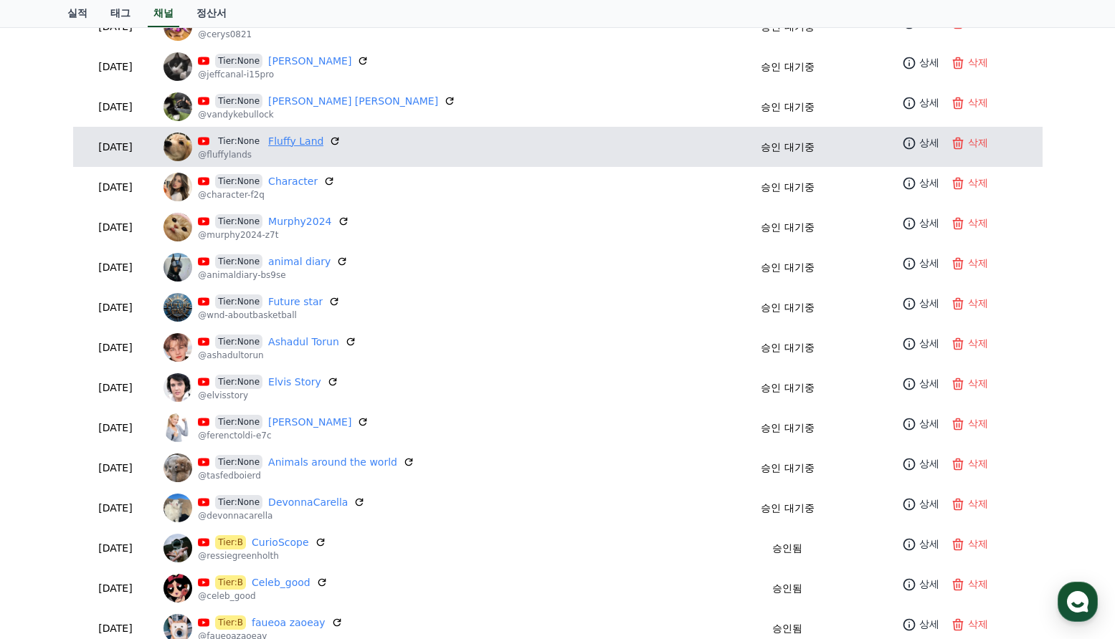
scroll to position [2294, 0]
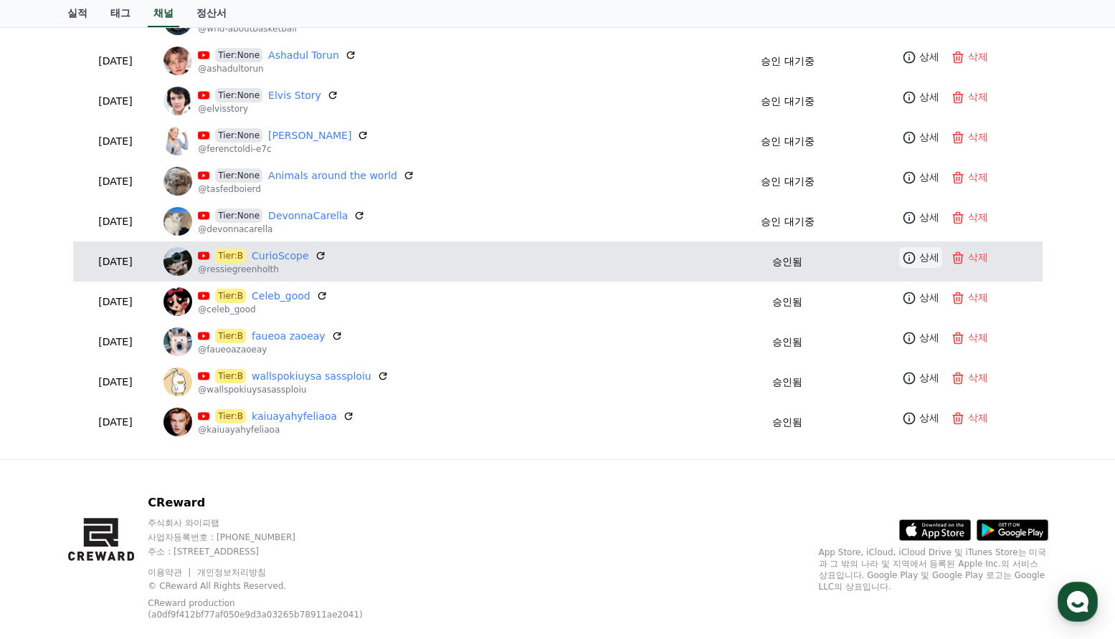
click at [907, 259] on icon at bounding box center [909, 258] width 12 height 12
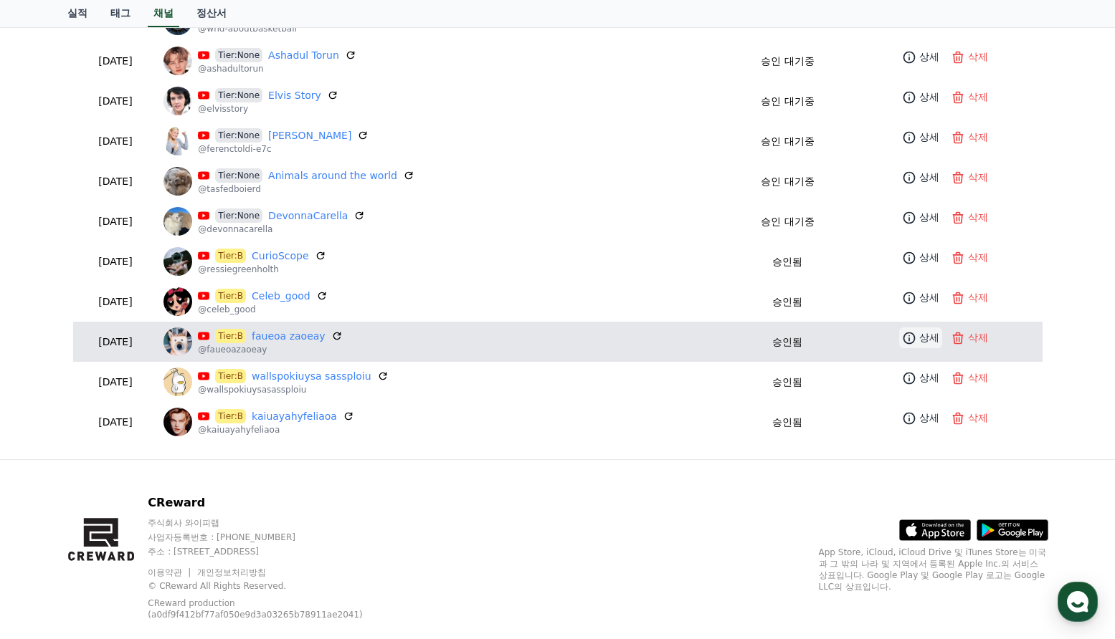
click at [919, 337] on p "상세" at bounding box center [929, 337] width 20 height 15
click at [906, 328] on link "상세" at bounding box center [920, 338] width 43 height 21
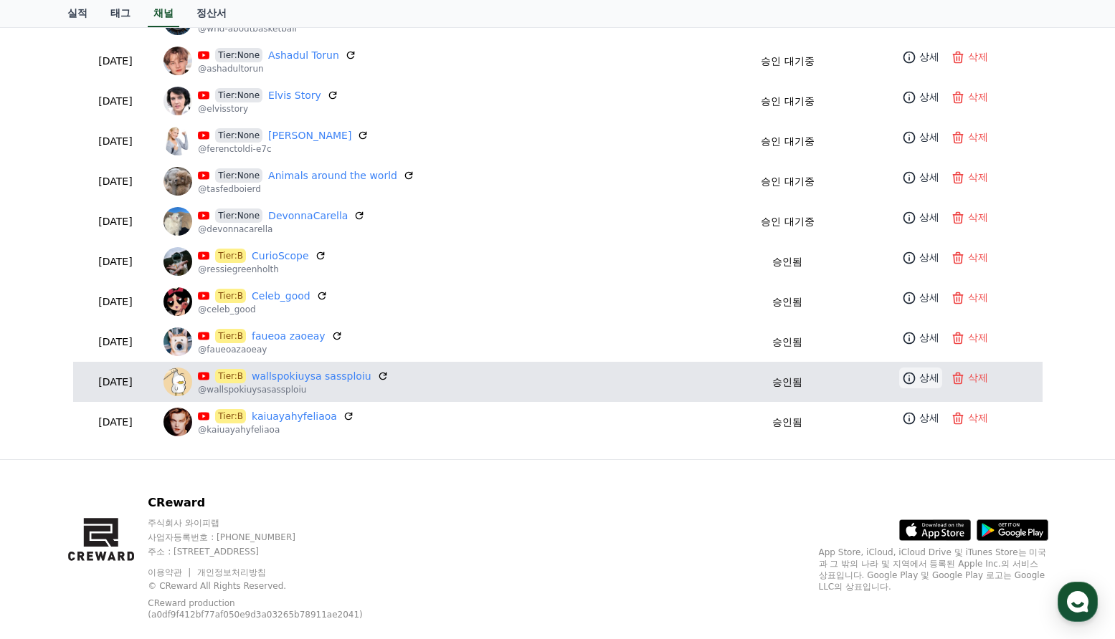
click at [909, 374] on icon at bounding box center [909, 378] width 14 height 14
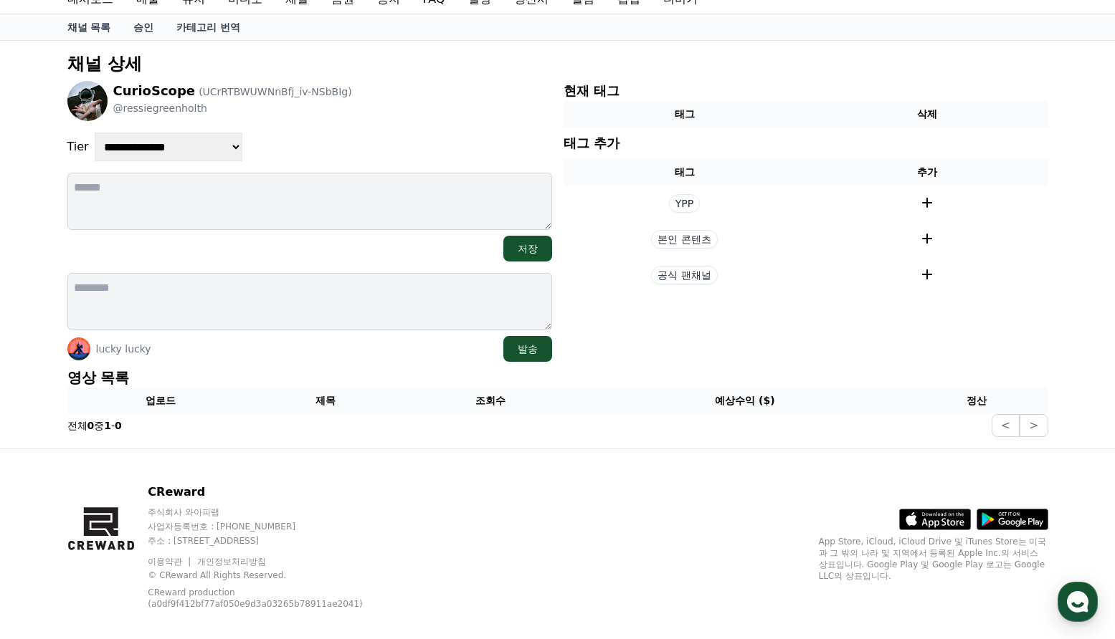
scroll to position [72, 0]
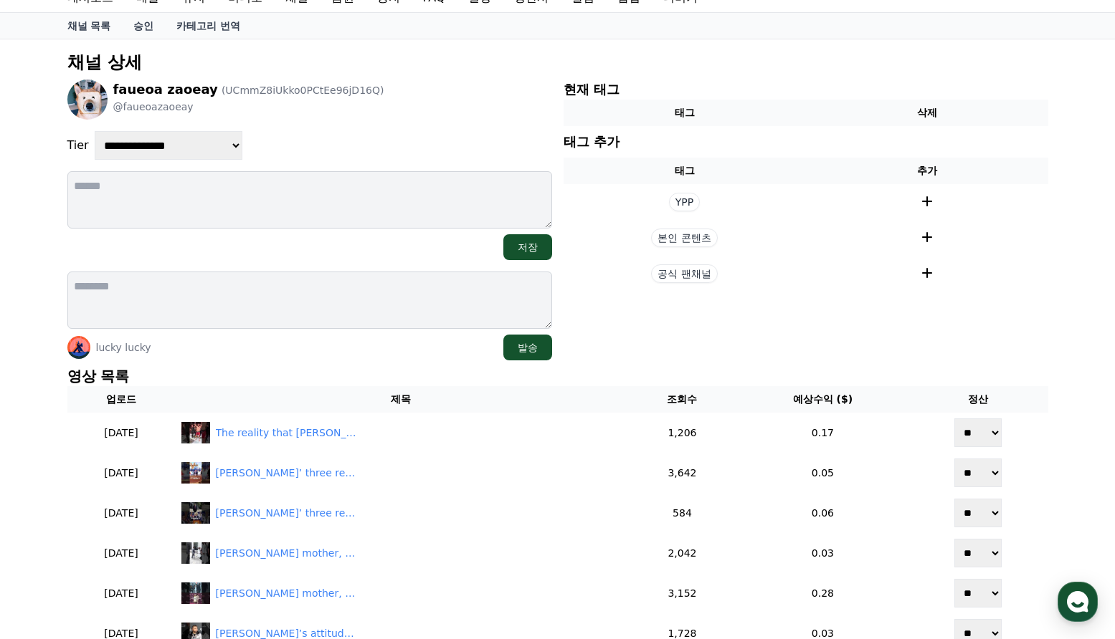
scroll to position [215, 0]
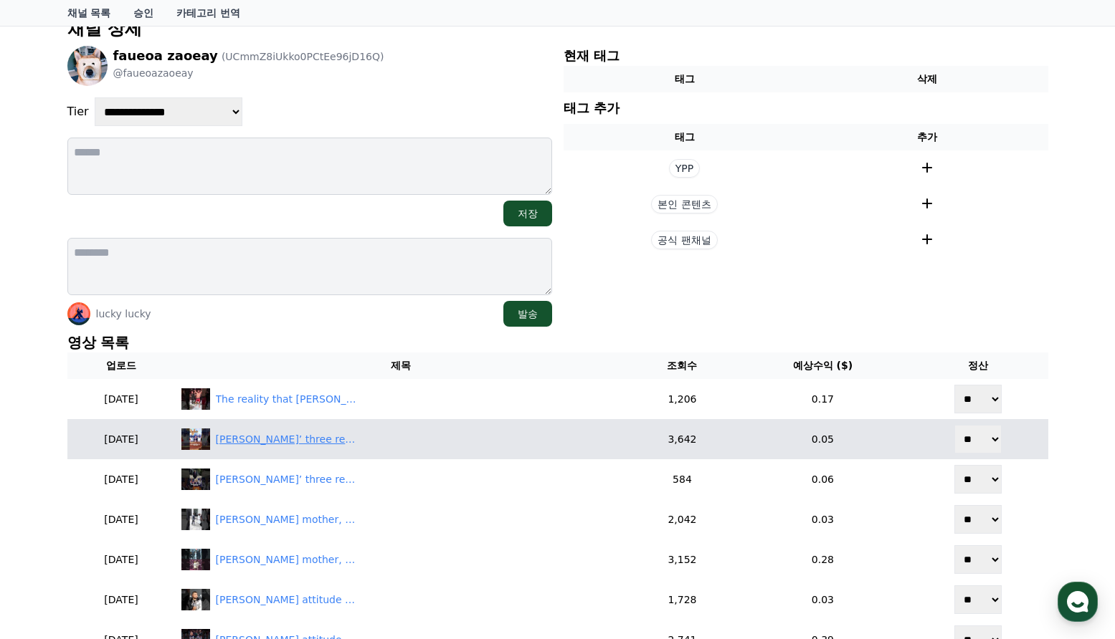
scroll to position [143, 0]
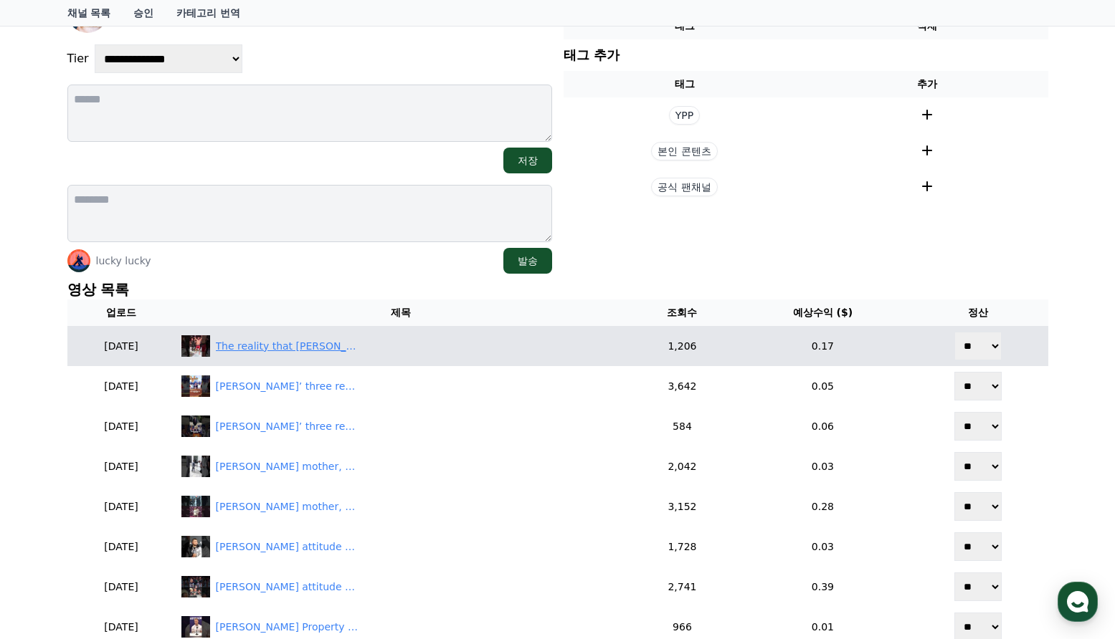
click at [307, 347] on div "The reality that [PERSON_NAME] will face next#shorts #shortvideo #celebrity #ac…" at bounding box center [287, 346] width 143 height 15
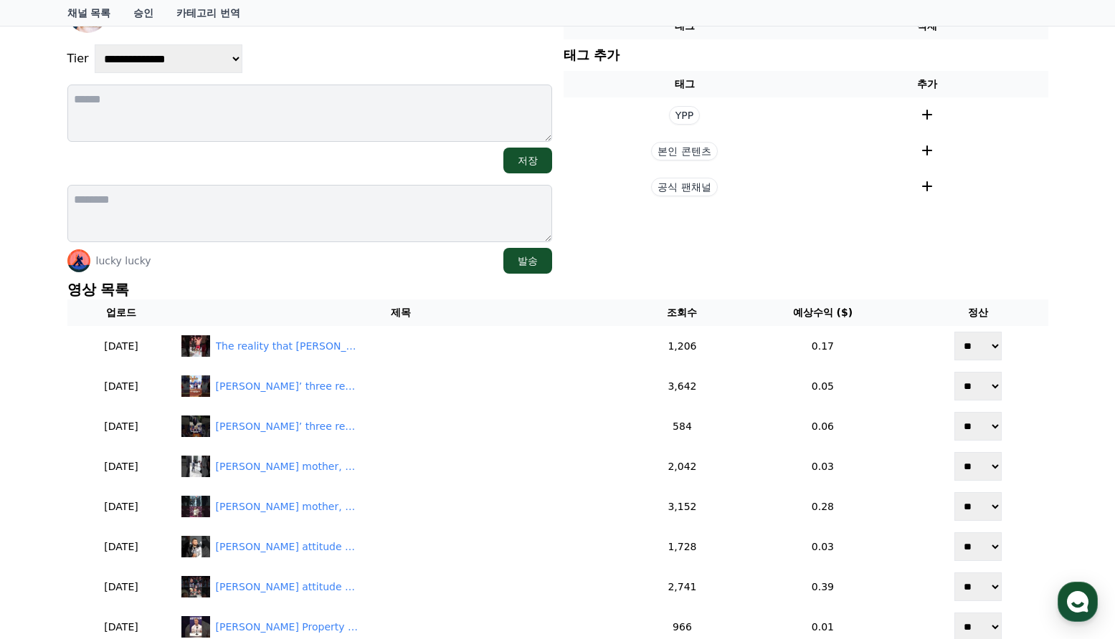
click at [1064, 312] on div "**********" at bounding box center [557, 558] width 1115 height 1211
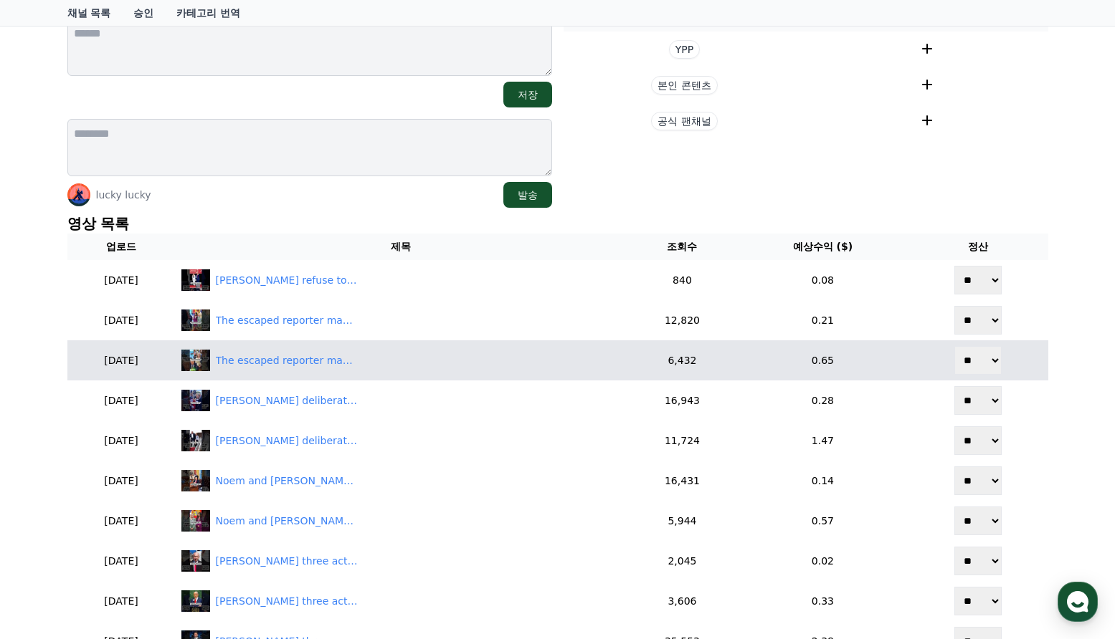
scroll to position [215, 0]
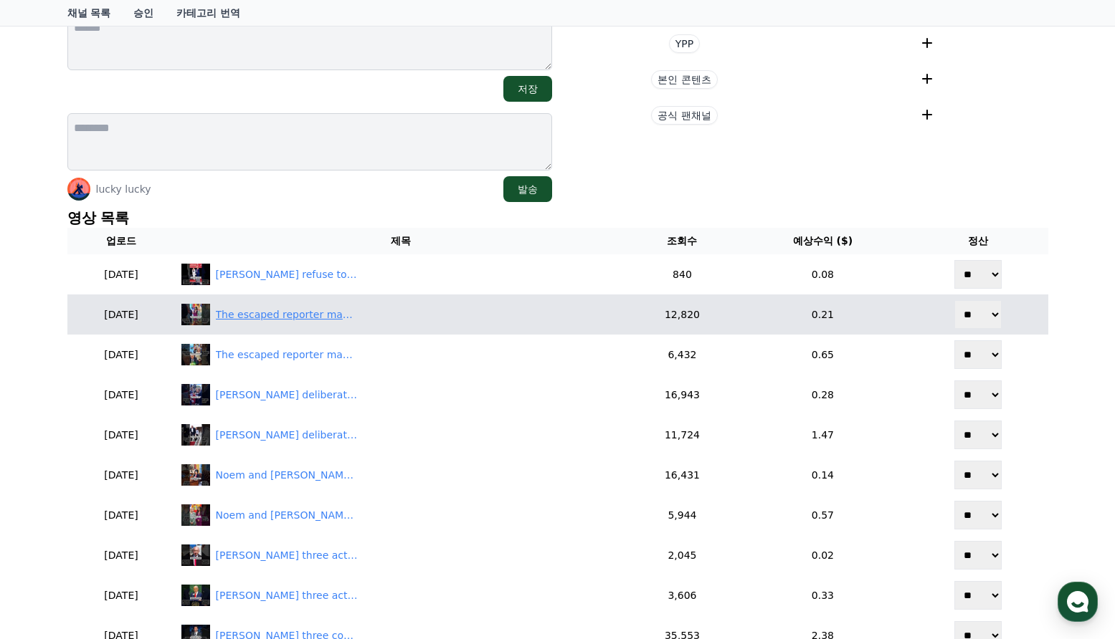
click at [340, 310] on div "The escaped reporter made [PERSON_NAME] a laughingstock. -2#shorts#[PERSON_NAME…" at bounding box center [287, 314] width 143 height 15
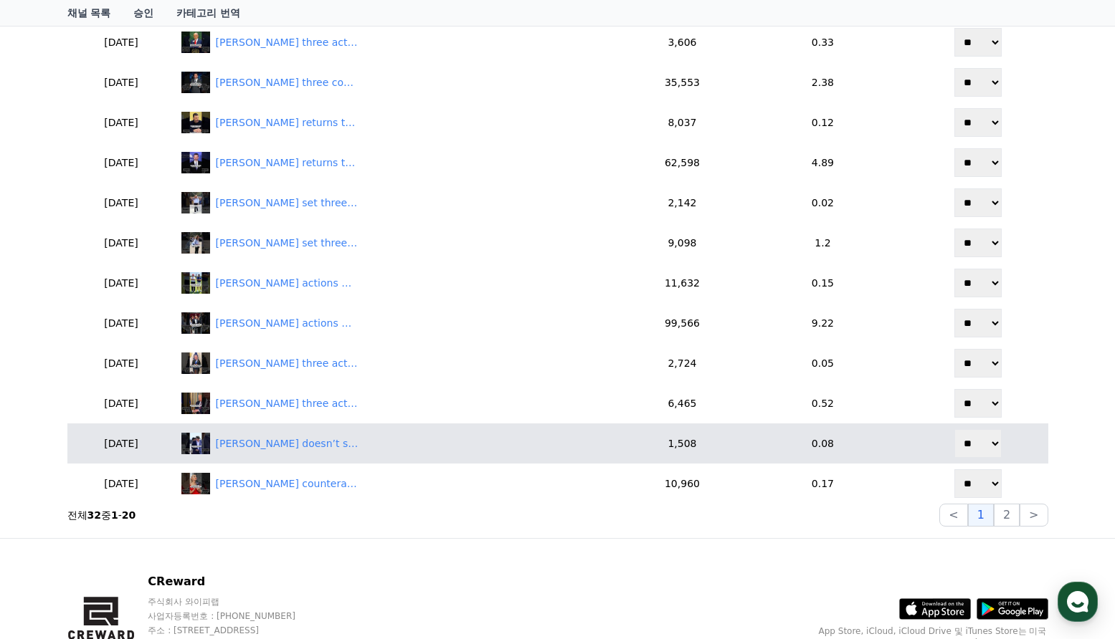
scroll to position [874, 0]
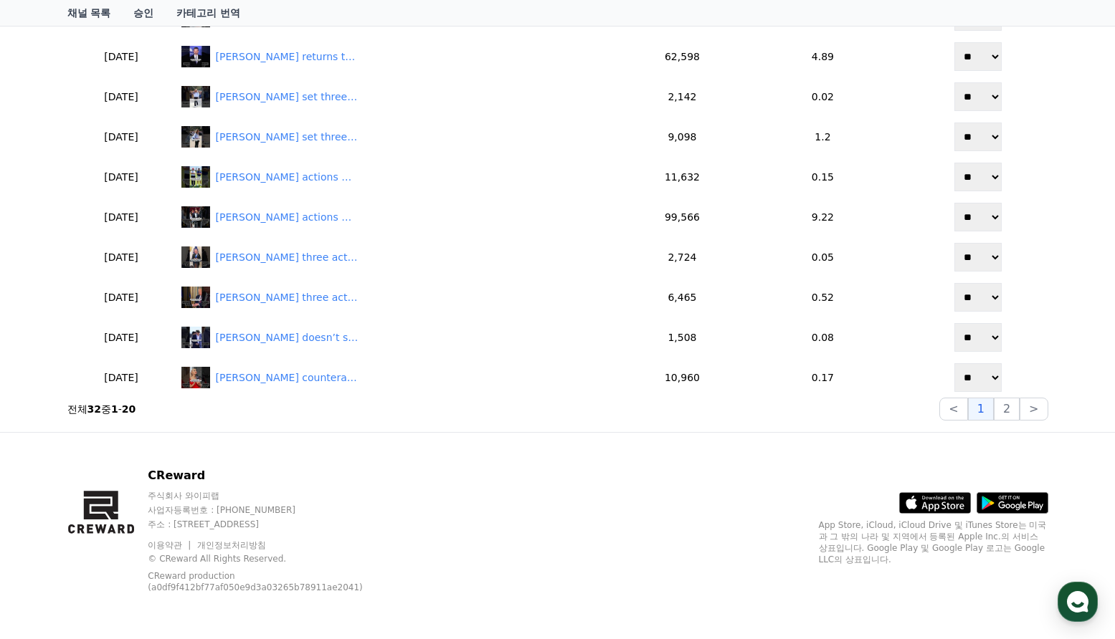
drag, startPoint x: 746, startPoint y: 442, endPoint x: 719, endPoint y: 398, distance: 52.1
click at [746, 439] on div "CReward 주식회사 와이피랩 사업자등록번호 : [PHONE_NUMBER] 주소 : [STREET_ADDRESS] 이용약관 개인정보처리방침 …" at bounding box center [557, 536] width 1003 height 206
